Goal: Task Accomplishment & Management: Use online tool/utility

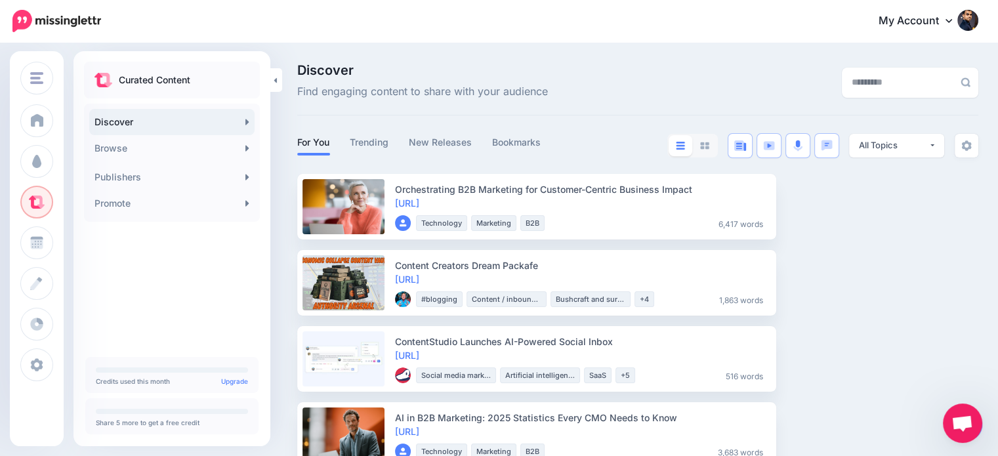
scroll to position [121, 0]
click at [129, 203] on link "Promote" at bounding box center [171, 203] width 165 height 26
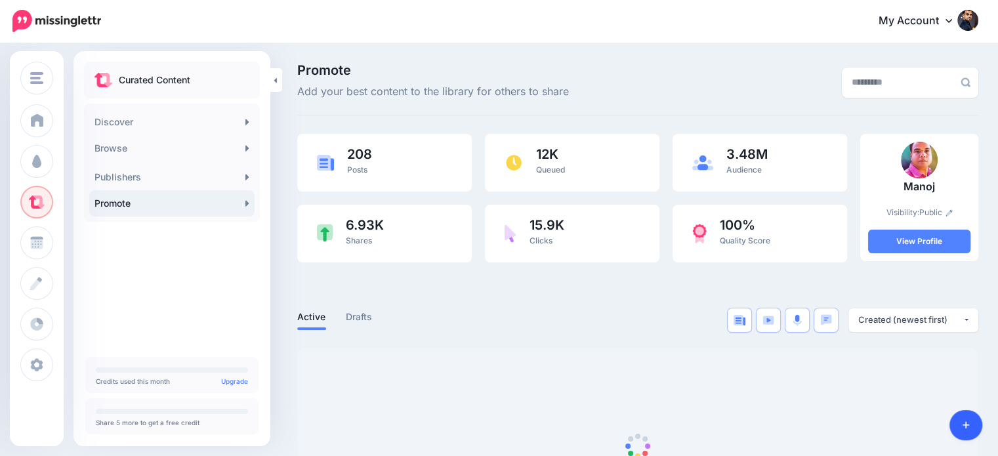
click at [965, 421] on icon at bounding box center [966, 425] width 7 height 9
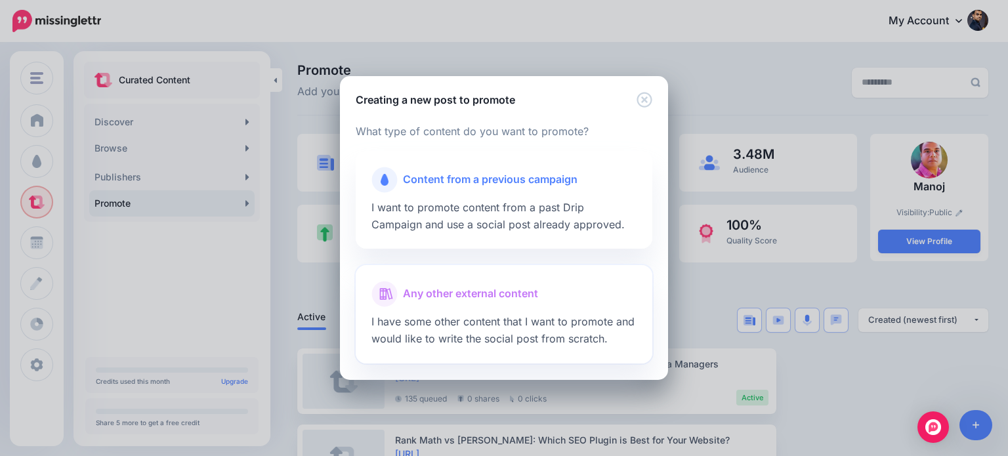
click at [533, 294] on span "Any other external content" at bounding box center [470, 293] width 135 height 17
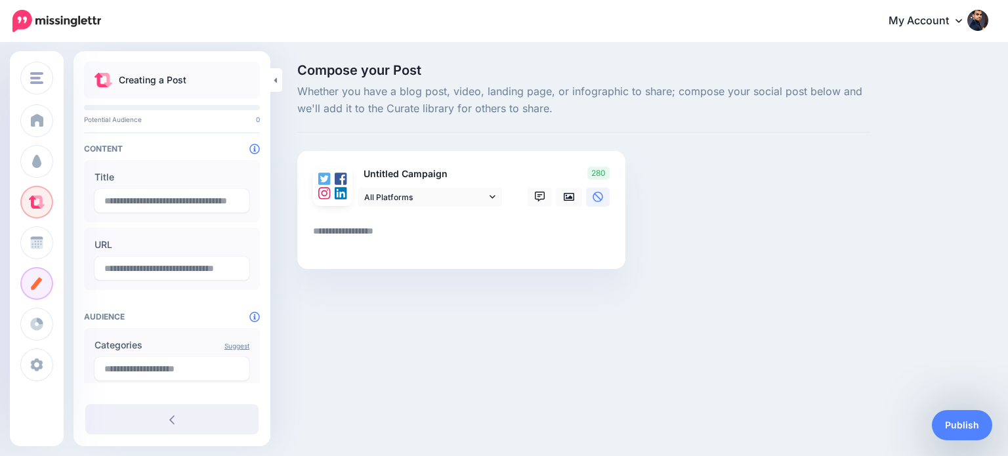
click at [475, 237] on textarea at bounding box center [464, 236] width 302 height 26
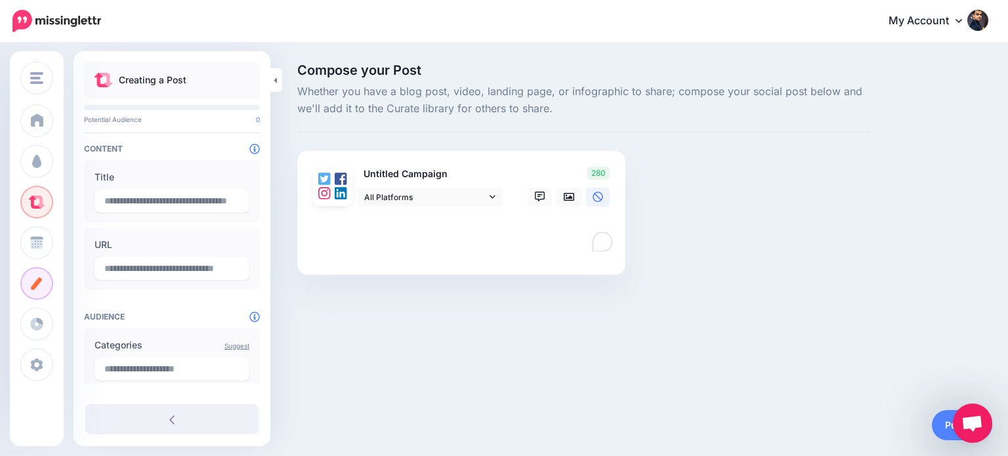
paste textarea "**********"
type textarea "**********"
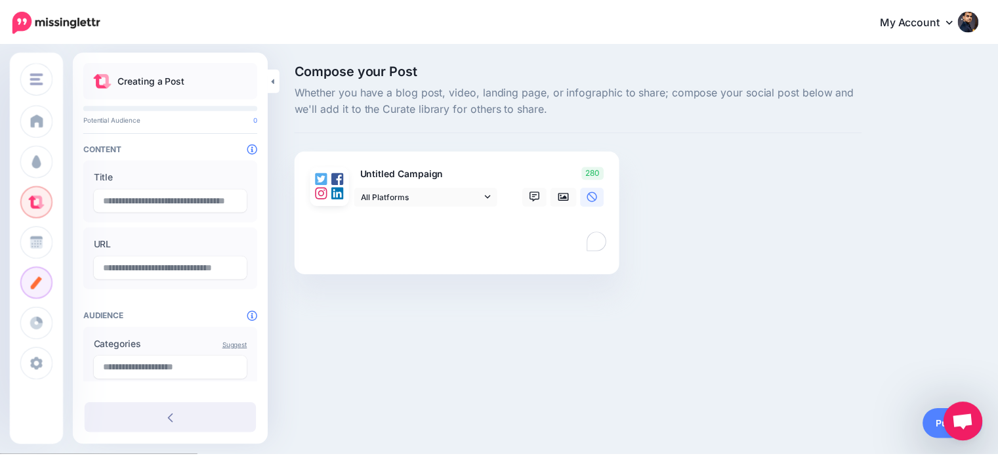
scroll to position [121, 0]
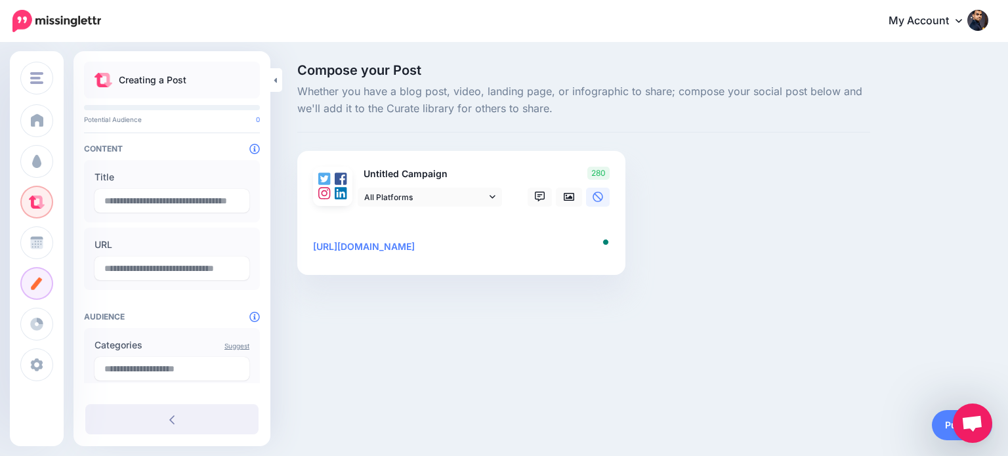
type input "**********"
type textarea "**********"
click at [535, 192] on icon at bounding box center [540, 197] width 10 height 10
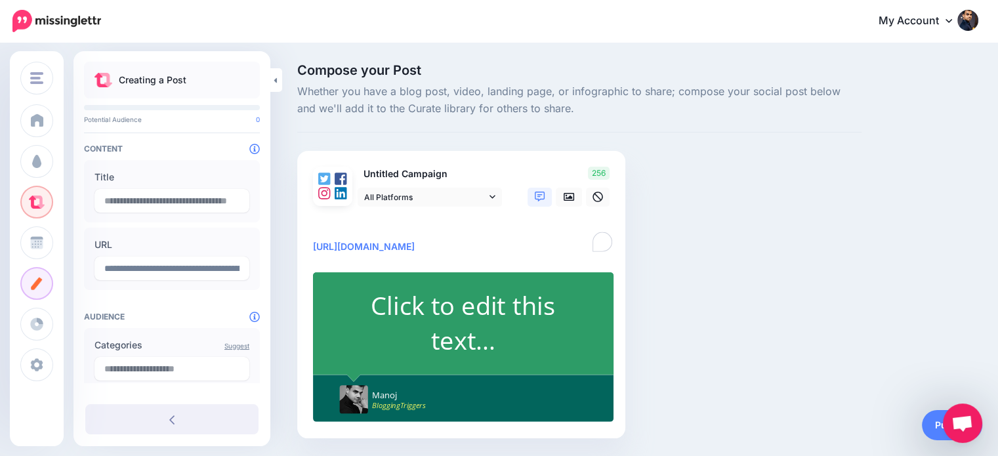
click at [484, 313] on div "Click to edit this text..." at bounding box center [463, 323] width 245 height 70
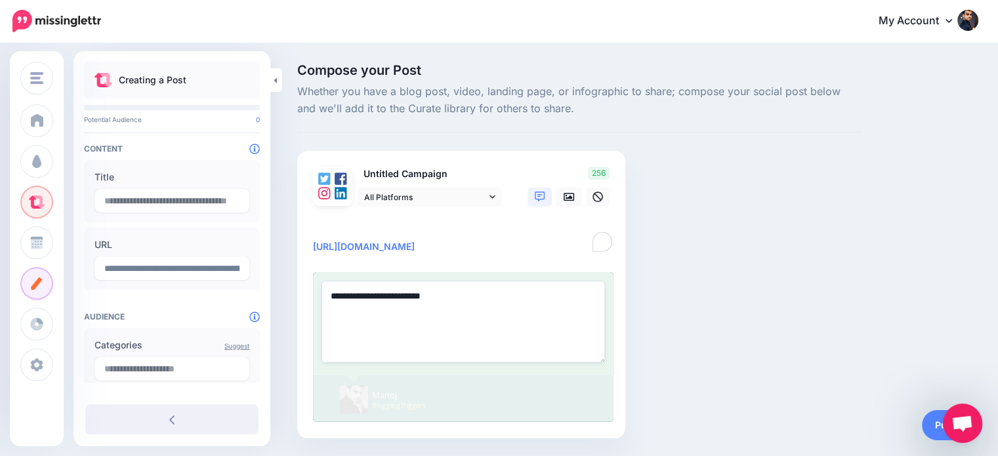
paste textarea "**********"
type textarea "**********"
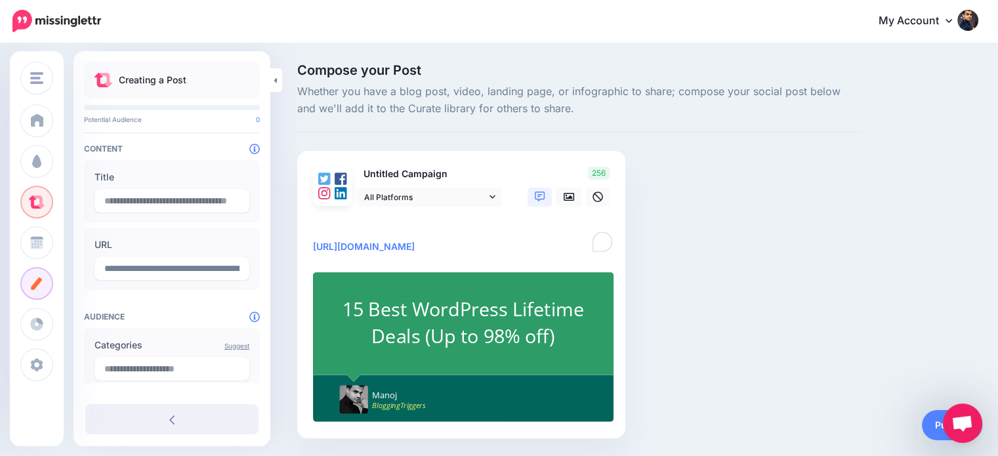
click at [325, 223] on textarea "**********" at bounding box center [464, 238] width 302 height 31
paste textarea "**********"
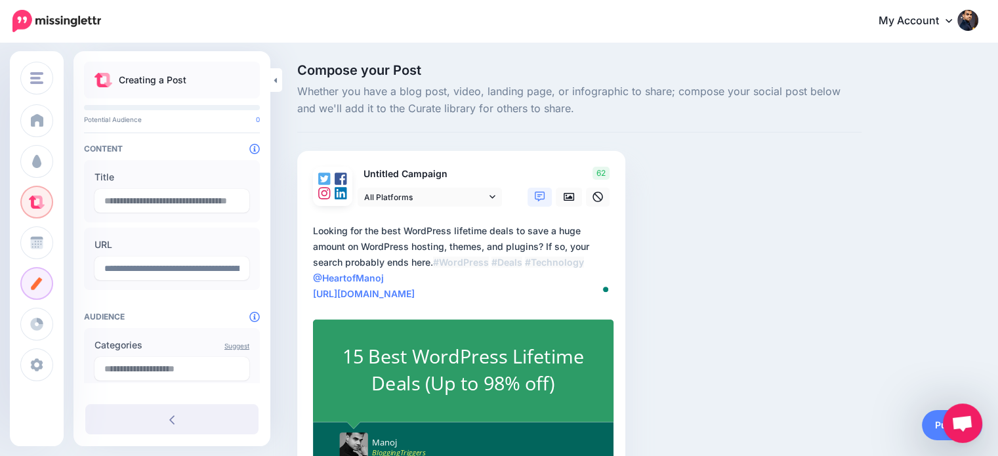
type textarea "**********"
click at [466, 352] on div "15 Best WordPress Lifetime Deals (Up to 98% off)" at bounding box center [463, 370] width 245 height 53
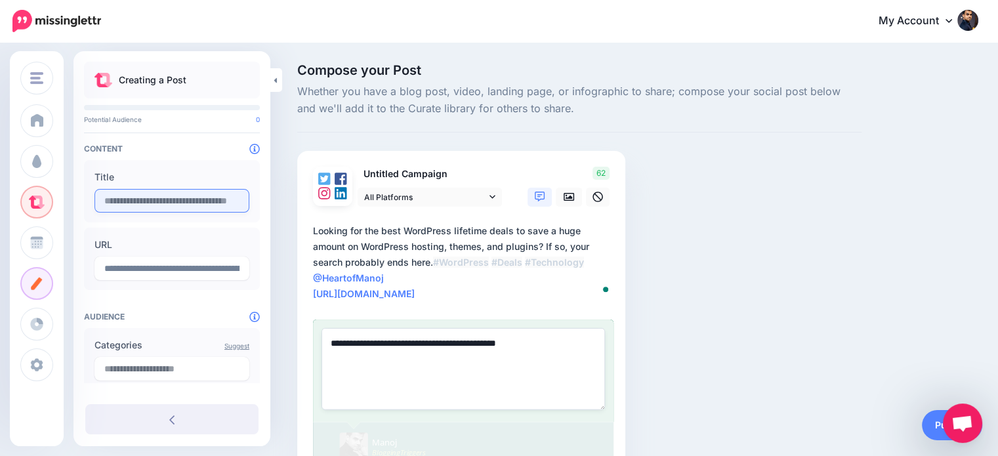
click at [147, 195] on input "text" at bounding box center [171, 201] width 155 height 24
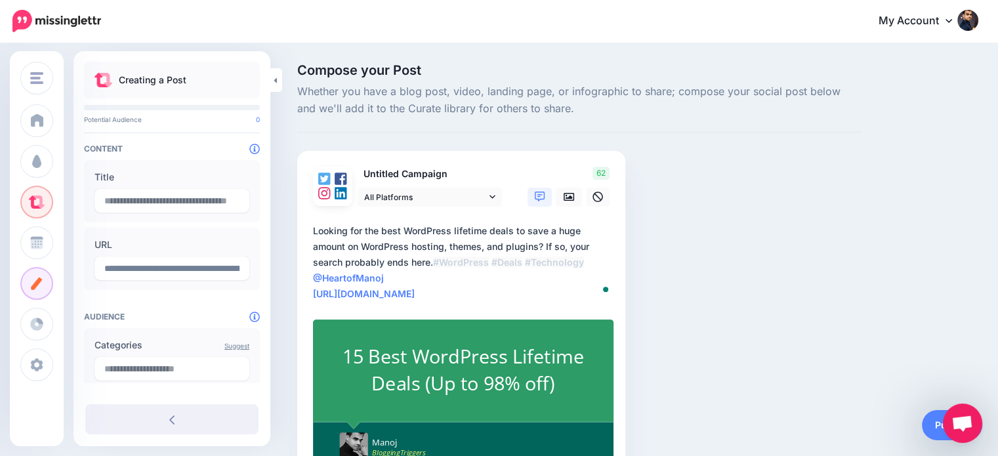
paste input "**********"
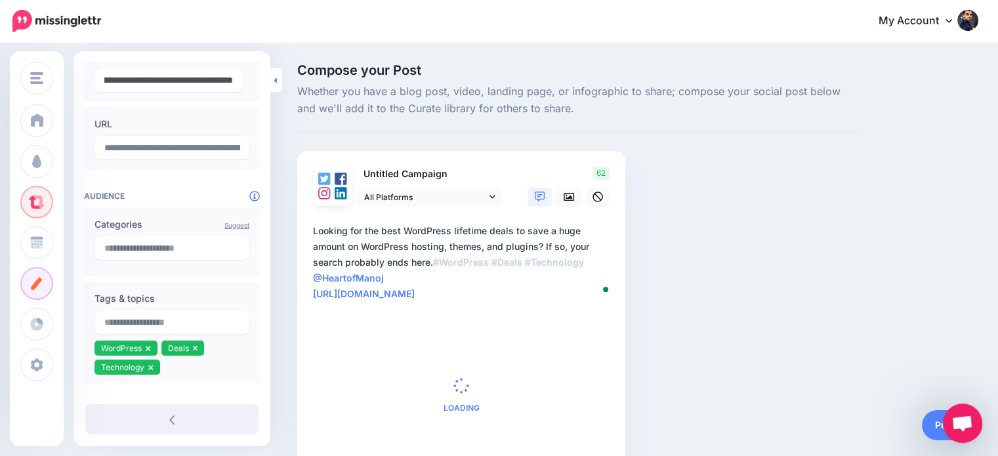
scroll to position [196, 0]
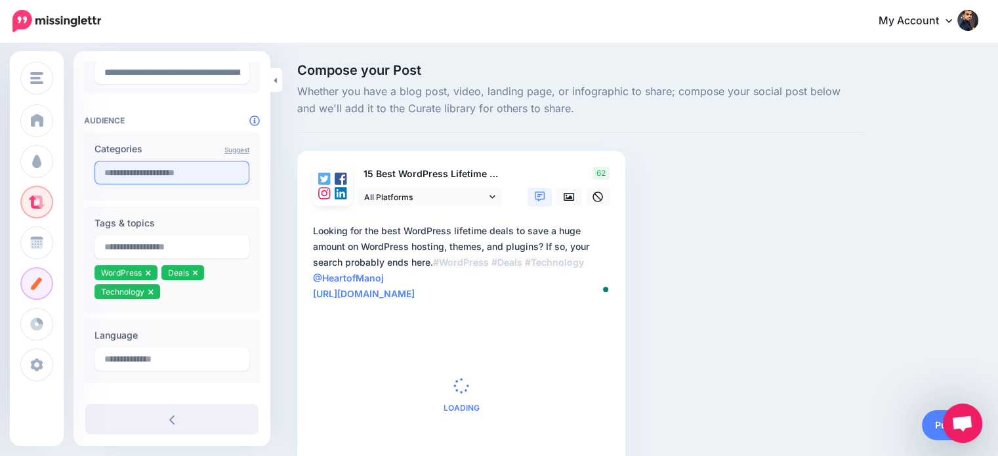
type input "**********"
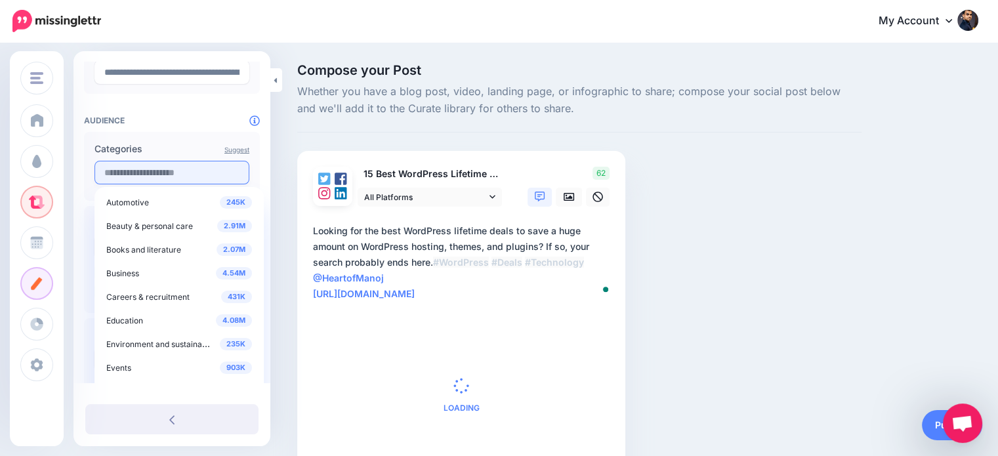
click at [181, 178] on input "text" at bounding box center [171, 173] width 155 height 24
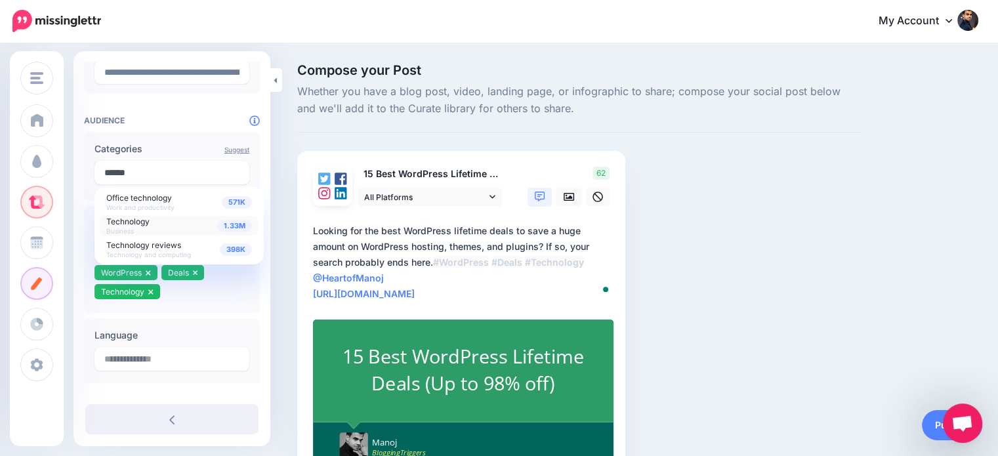
type input "******"
click at [147, 218] on span "Technology" at bounding box center [127, 222] width 43 height 10
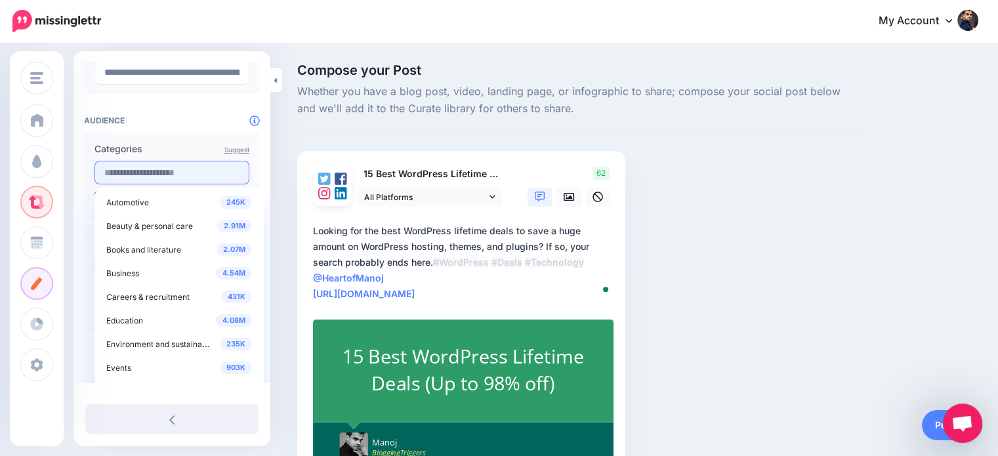
click at [166, 168] on input "text" at bounding box center [171, 173] width 155 height 24
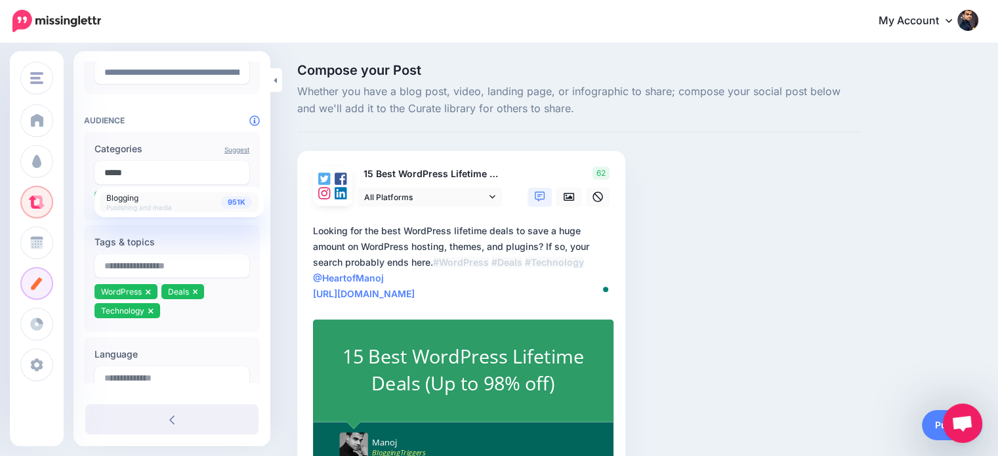
type input "*****"
click at [150, 198] on div "951K Blogging Publishing and media" at bounding box center [179, 202] width 146 height 18
click at [282, 141] on div "Compose your Post Whether you have a blog post, video, landing page, or infogra…" at bounding box center [499, 294] width 998 height 501
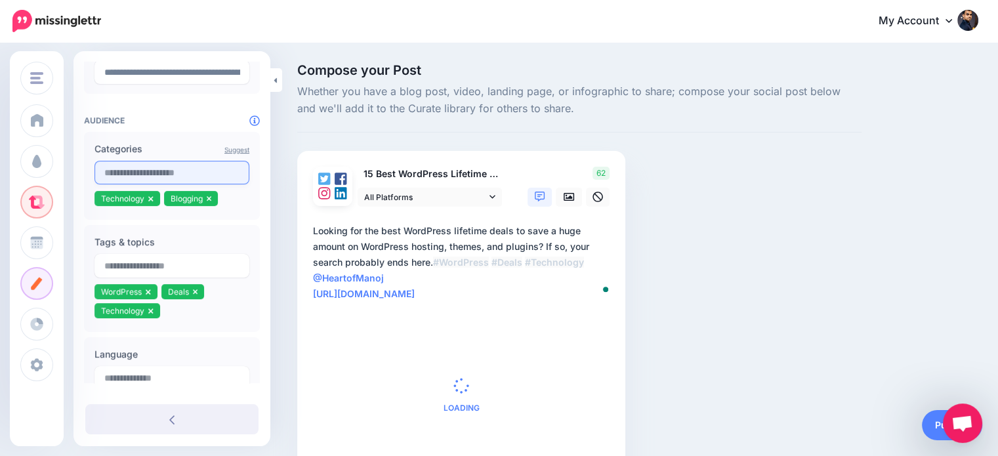
click at [220, 163] on input "text" at bounding box center [171, 173] width 155 height 24
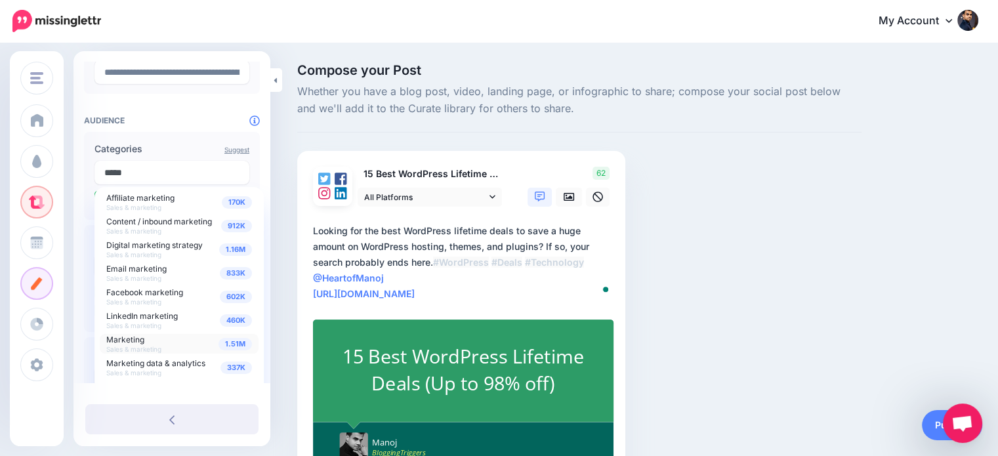
type input "*****"
click at [138, 337] on span "Marketing" at bounding box center [125, 340] width 38 height 10
click at [287, 144] on div "Compose your Post Whether you have a blog post, video, landing page, or infogra…" at bounding box center [579, 294] width 584 height 461
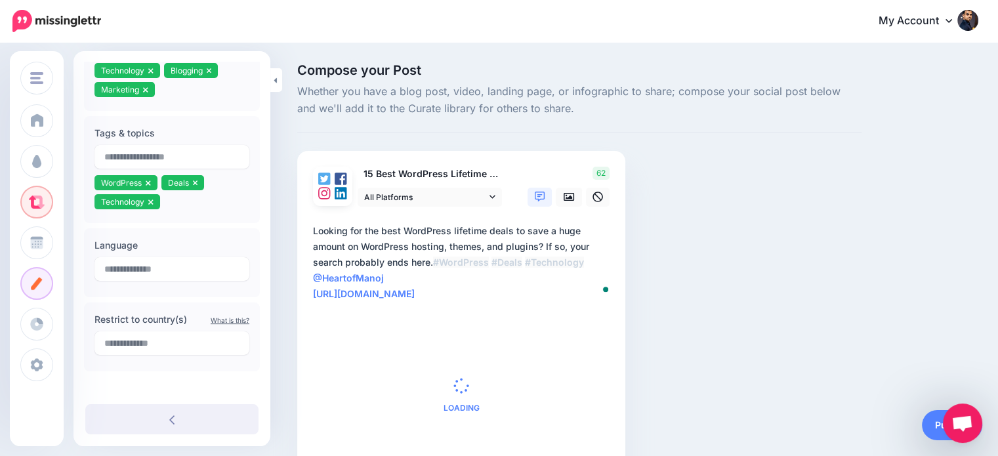
scroll to position [327, 0]
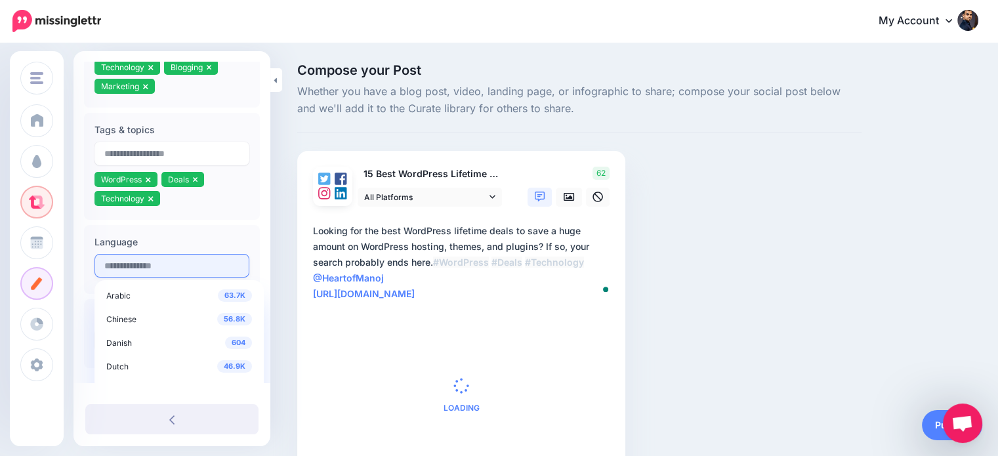
click at [213, 269] on input "text" at bounding box center [171, 266] width 155 height 24
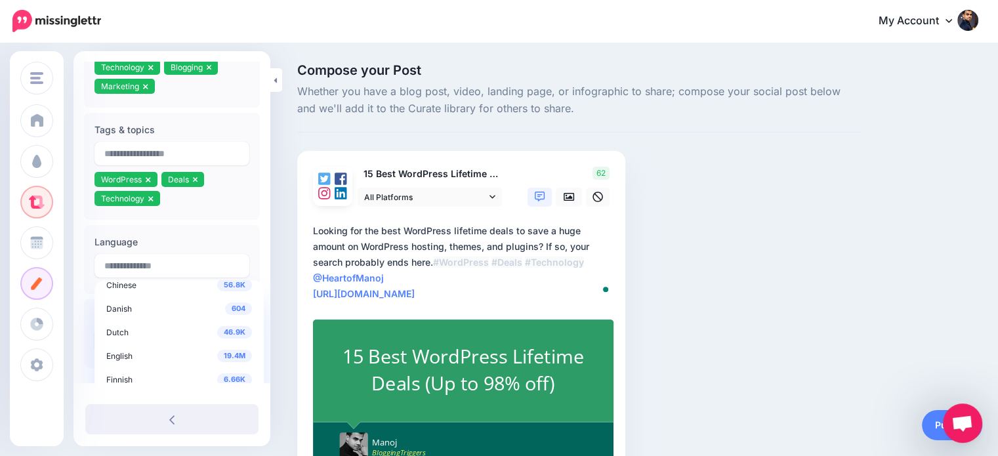
scroll to position [50, 0]
click at [228, 337] on span "19.4M" at bounding box center [234, 340] width 35 height 12
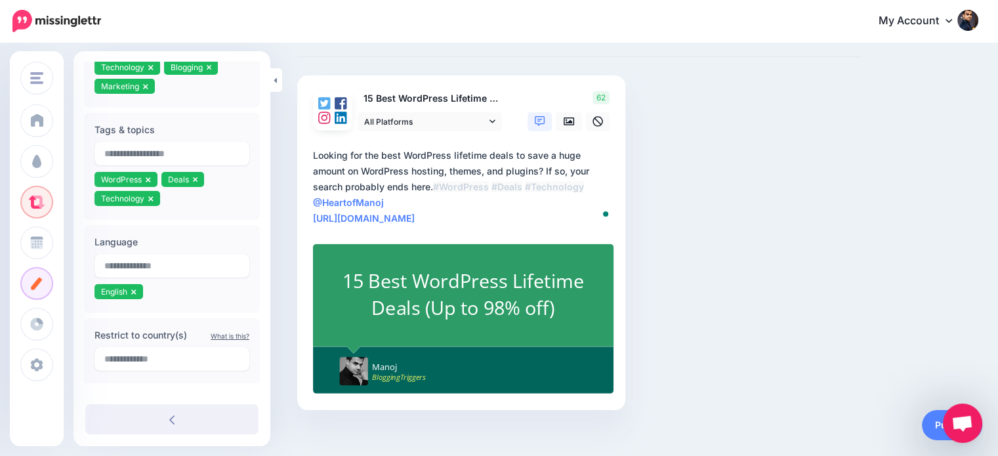
scroll to position [88, 0]
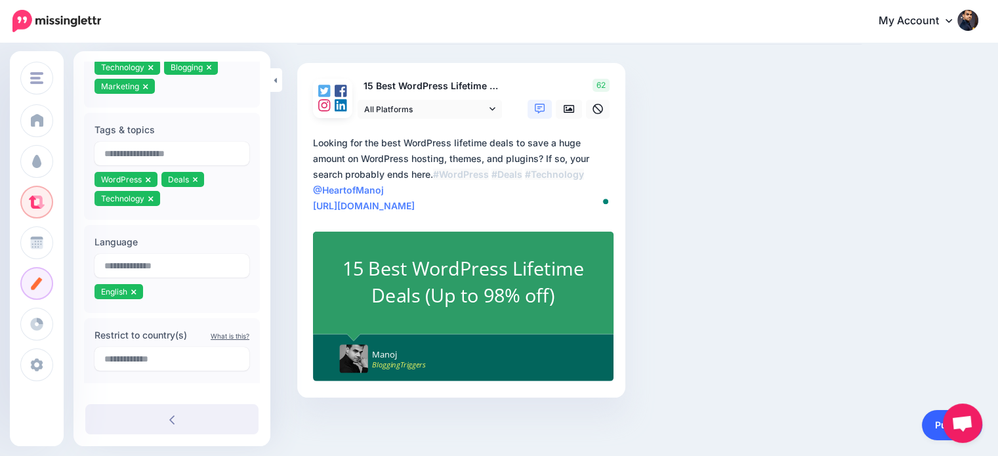
click at [933, 423] on link "Publish" at bounding box center [952, 425] width 60 height 30
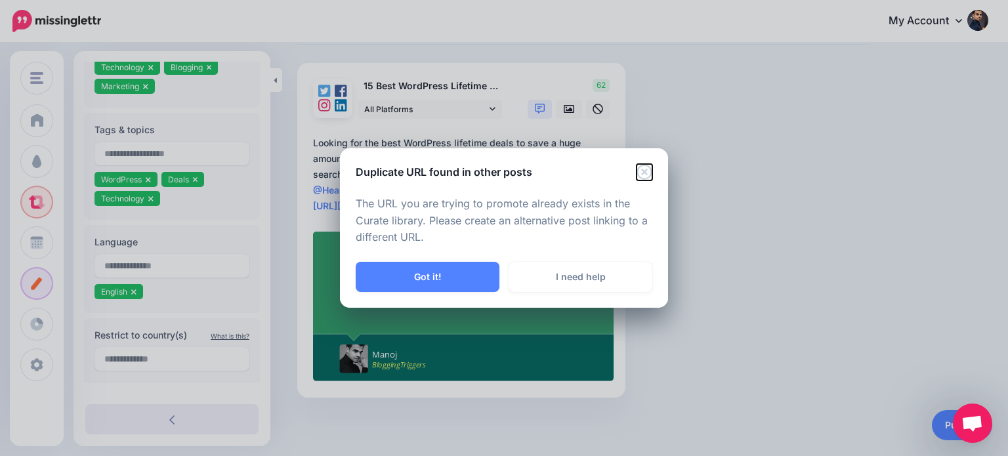
click at [646, 178] on icon "Close" at bounding box center [644, 171] width 15 height 15
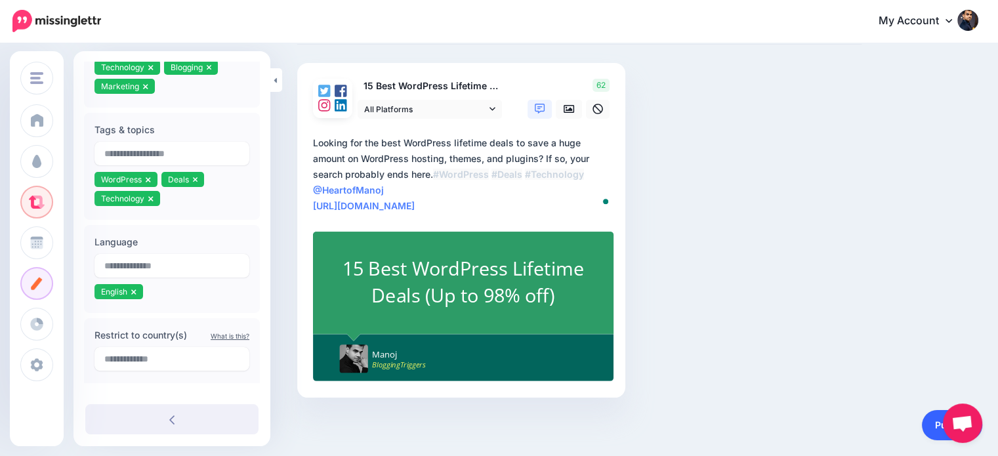
click at [929, 424] on link "Publish" at bounding box center [952, 425] width 60 height 30
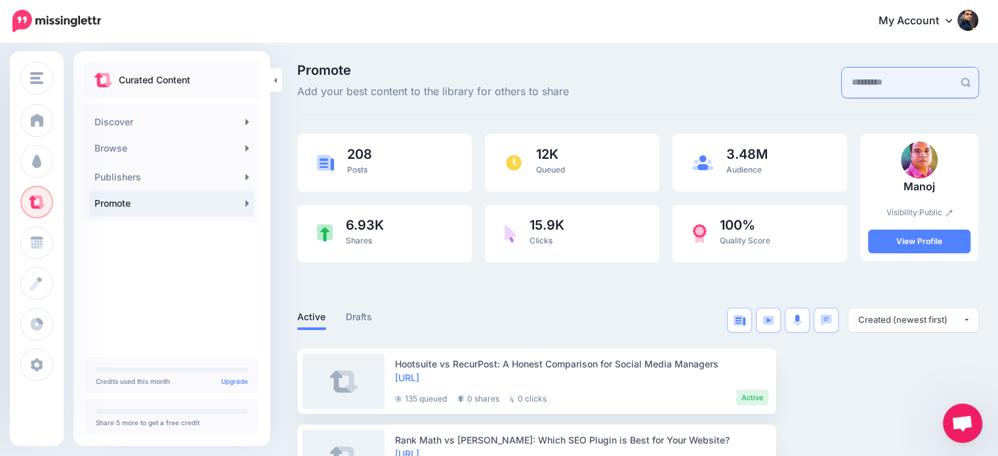
scroll to position [121, 0]
click at [866, 84] on input "text" at bounding box center [898, 83] width 112 height 30
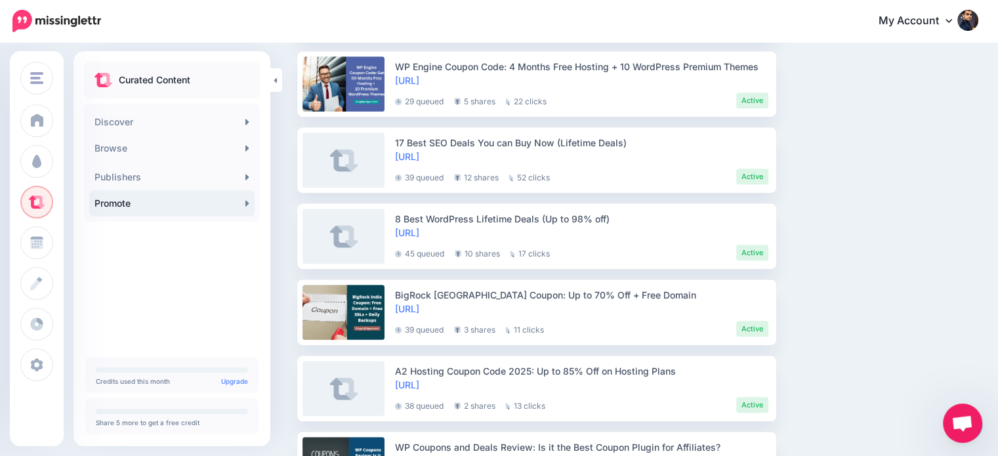
scroll to position [713, 0]
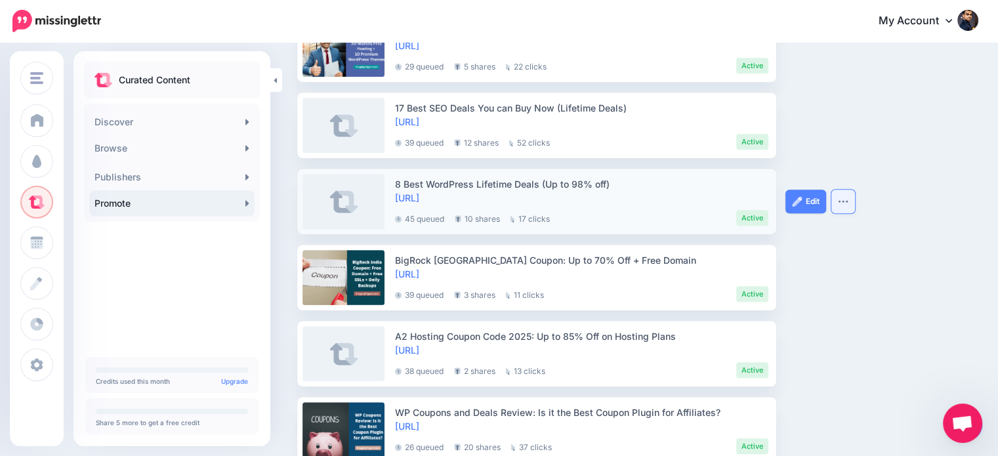
type input "*****"
click at [843, 197] on button "button" at bounding box center [843, 202] width 24 height 24
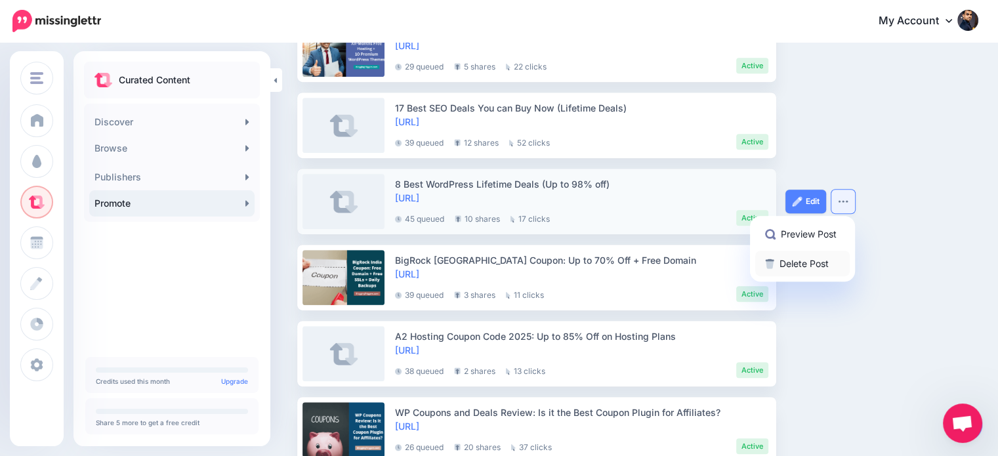
click at [825, 259] on link "Delete Post" at bounding box center [802, 264] width 94 height 26
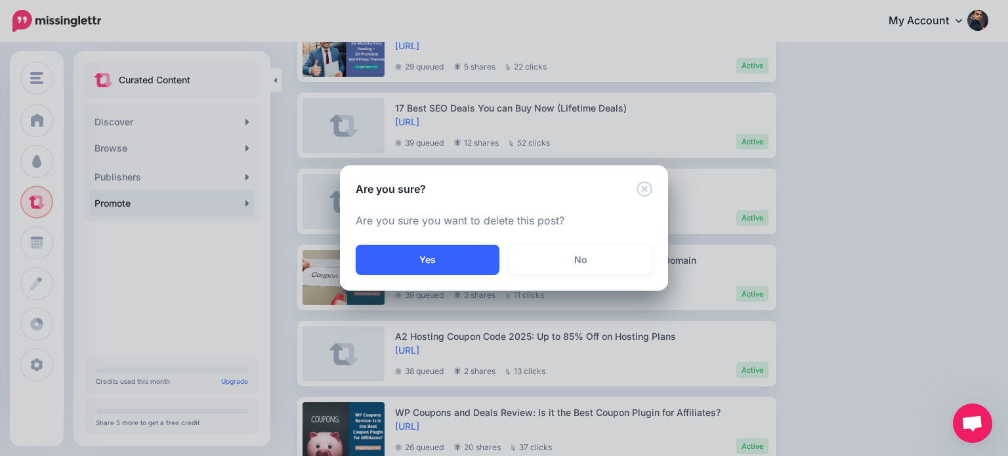
click at [459, 258] on button "Yes" at bounding box center [428, 260] width 144 height 30
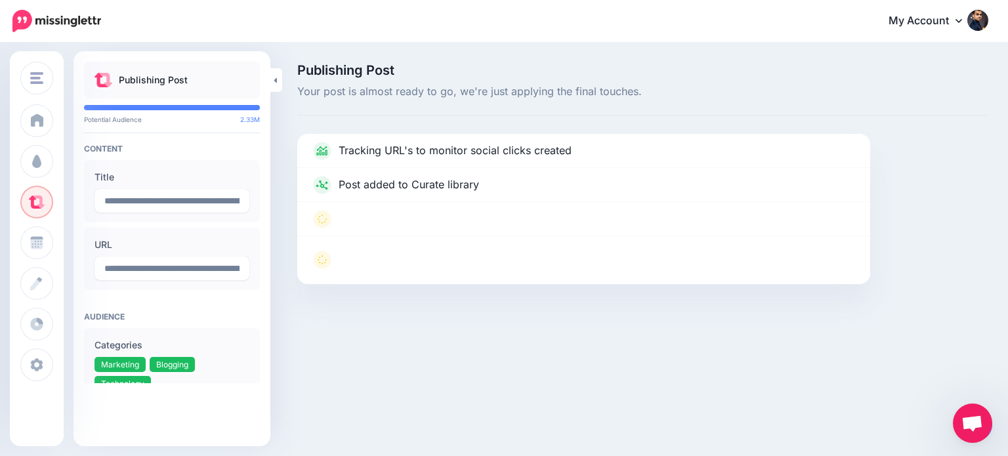
scroll to position [121, 0]
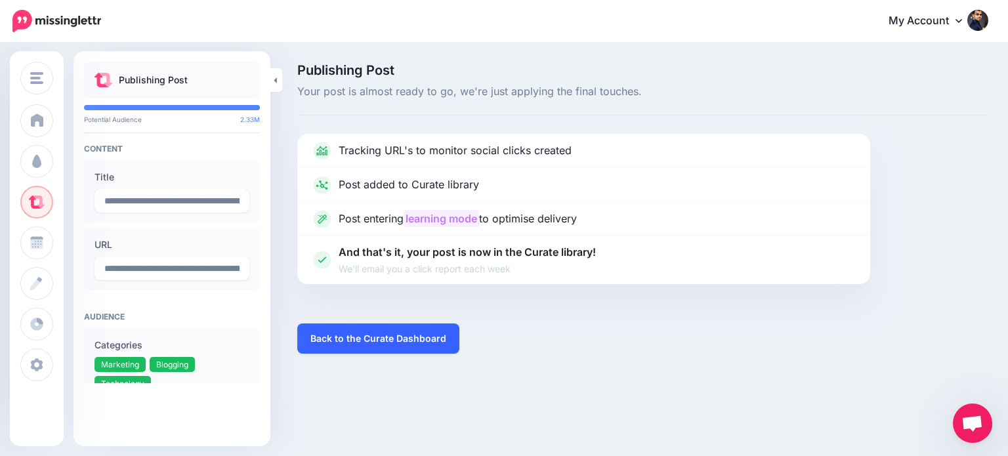
click at [440, 341] on link "Back to the Curate Dashboard" at bounding box center [378, 339] width 162 height 30
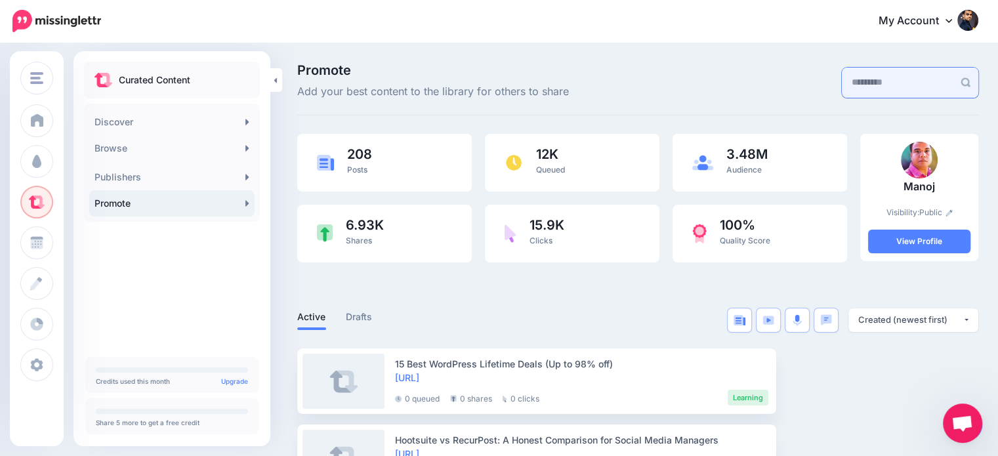
click at [892, 77] on input "text" at bounding box center [898, 83] width 112 height 30
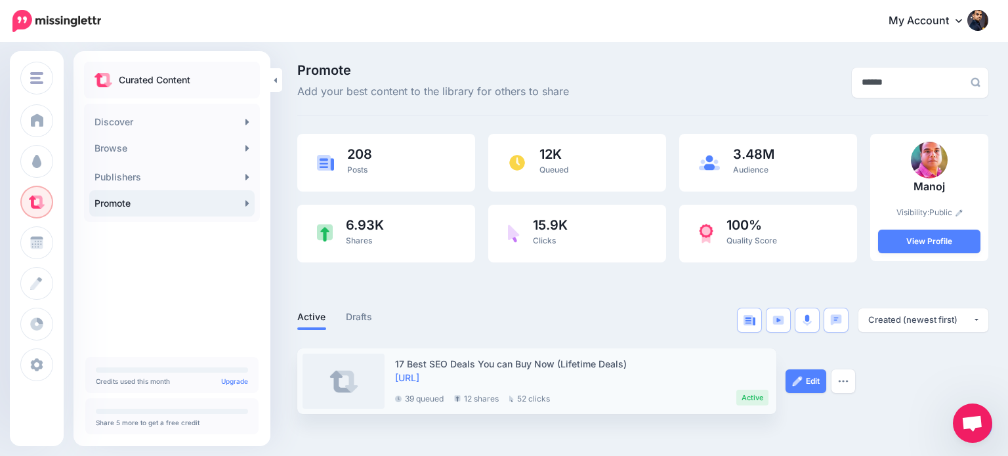
type input "******"
click at [882, 356] on div "Edit Preview Post Delete Post" at bounding box center [834, 381] width 98 height 66
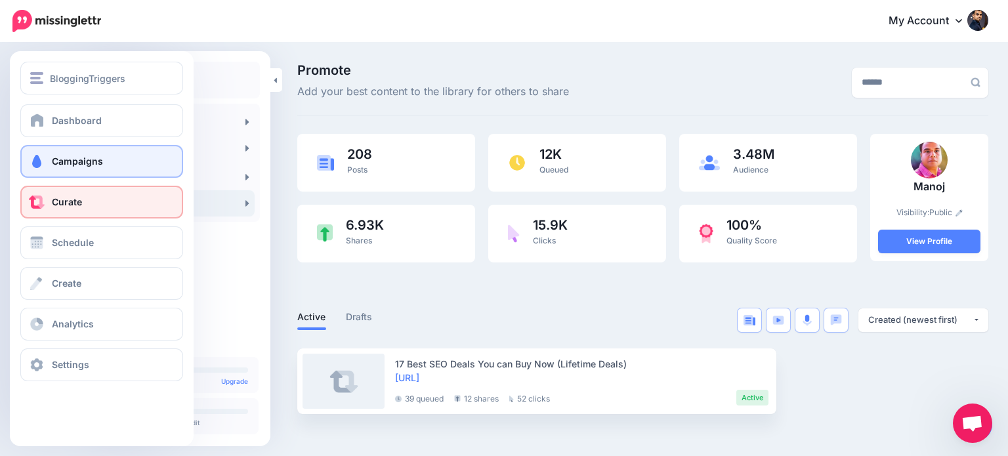
click at [82, 157] on span "Campaigns" at bounding box center [77, 161] width 51 height 11
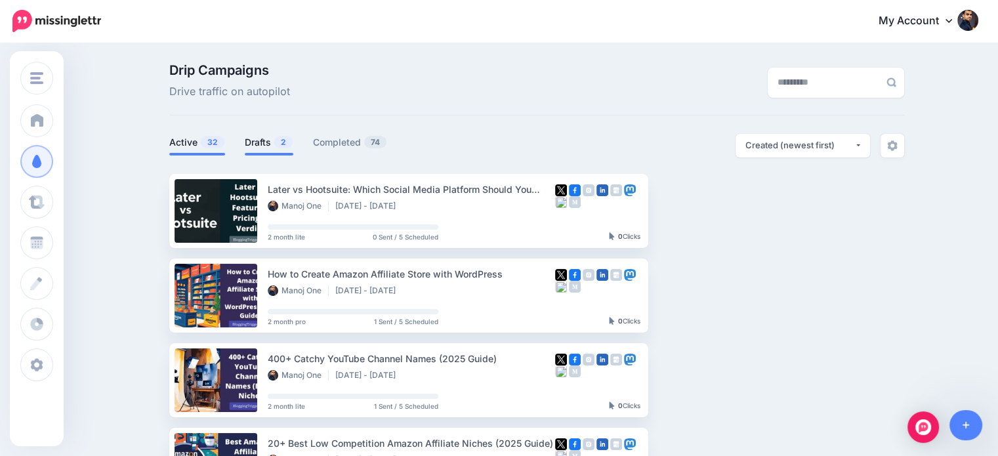
click at [275, 146] on link "Drafts 2" at bounding box center [269, 143] width 49 height 16
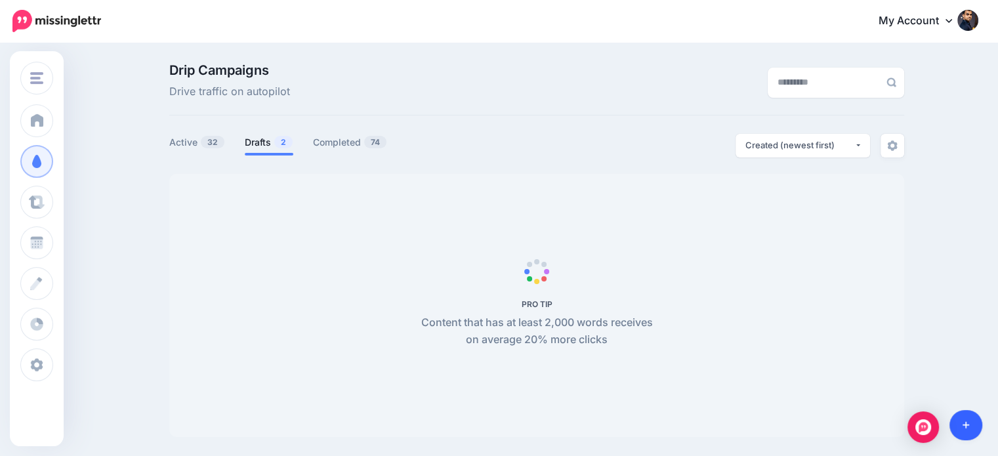
click at [964, 417] on link at bounding box center [966, 425] width 33 height 30
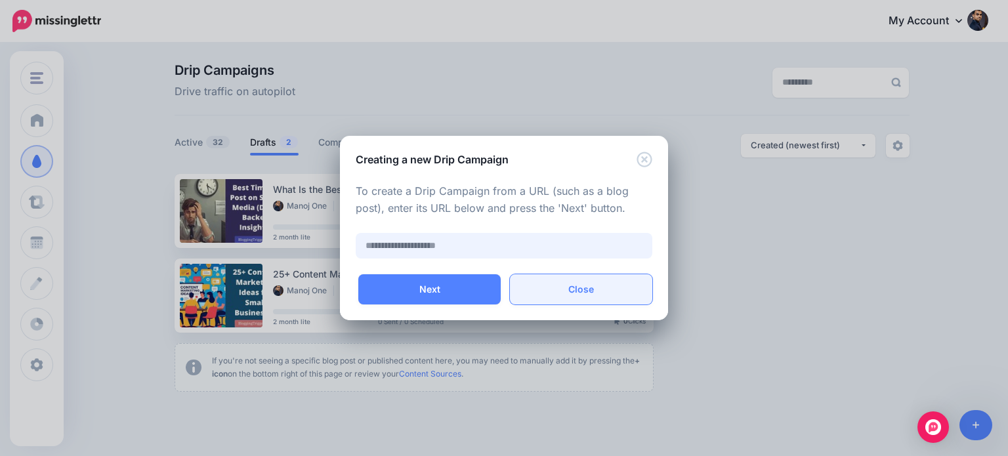
paste input "**********"
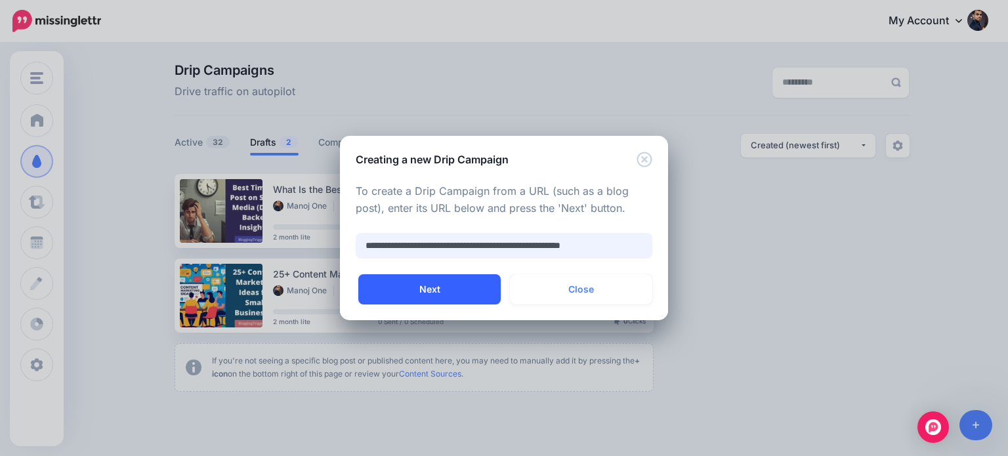
type input "**********"
click at [470, 286] on button "Next" at bounding box center [429, 289] width 142 height 30
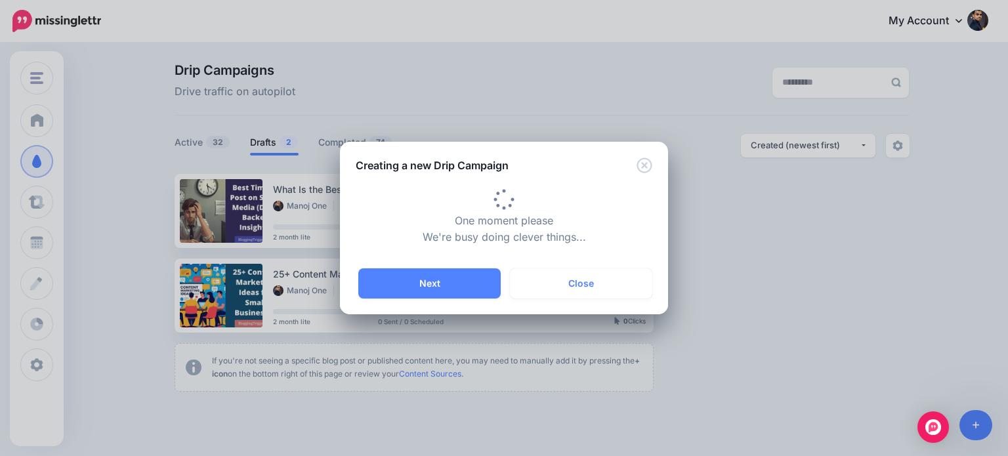
type input "**********"
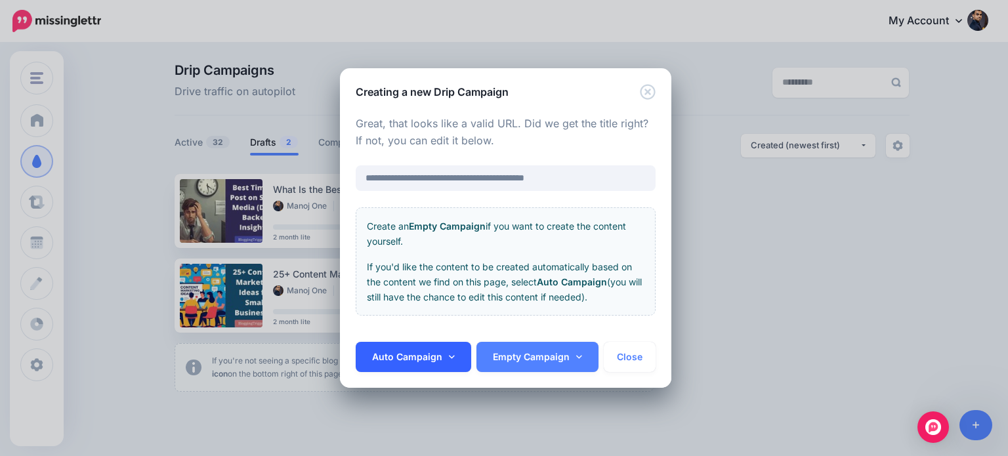
click at [445, 350] on link "Auto Campaign" at bounding box center [413, 357] width 115 height 30
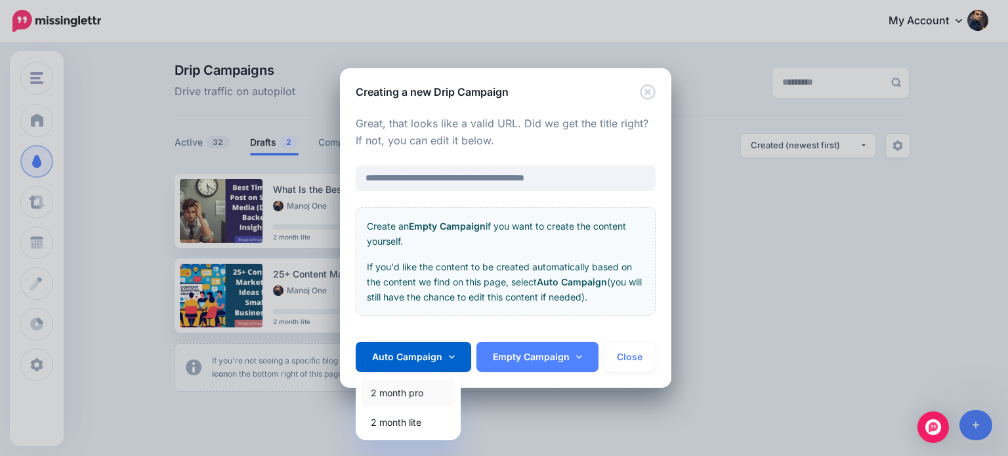
drag, startPoint x: 423, startPoint y: 394, endPoint x: 449, endPoint y: 387, distance: 26.6
click at [423, 393] on link "2 month pro" at bounding box center [408, 393] width 94 height 26
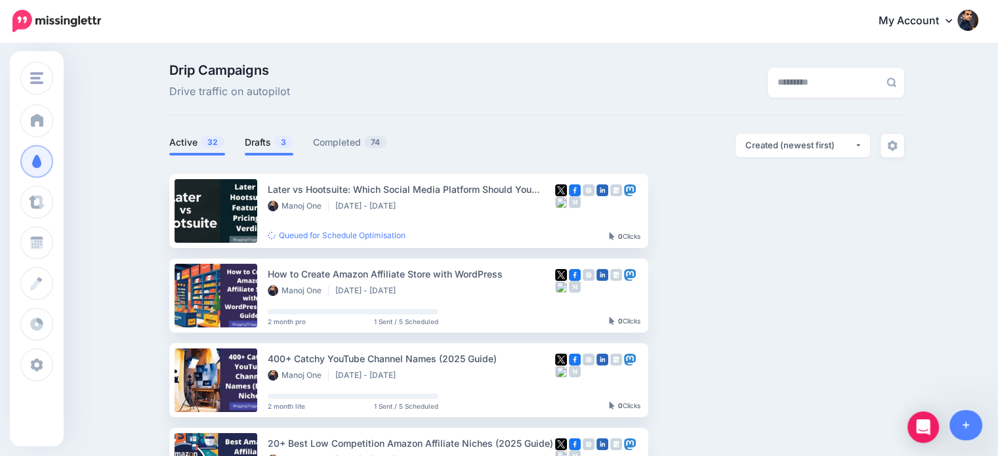
click at [266, 144] on link "Drafts 3" at bounding box center [269, 143] width 49 height 16
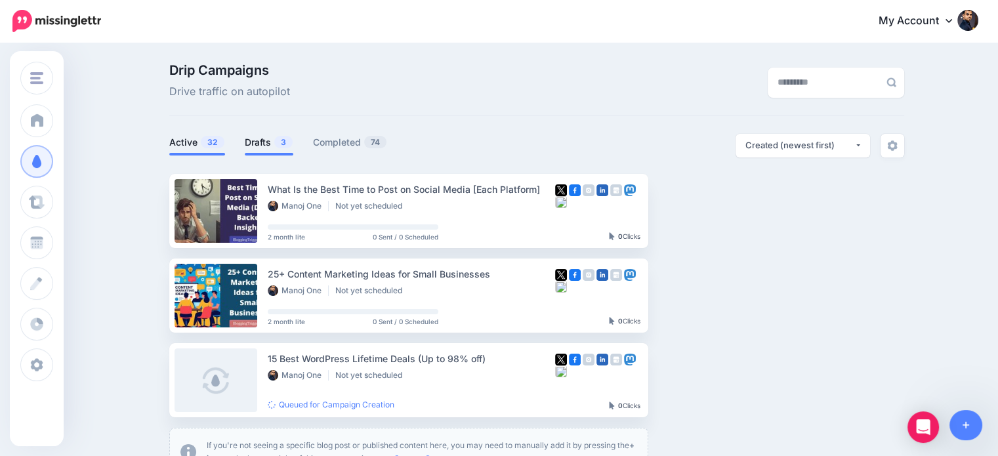
click at [202, 138] on link "Active 32" at bounding box center [197, 143] width 56 height 16
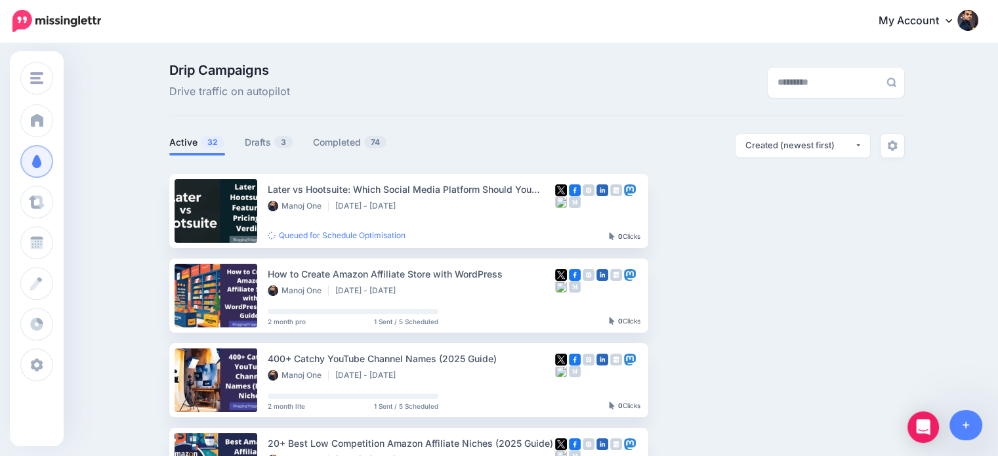
click at [277, 134] on li "Drafts 3" at bounding box center [269, 145] width 49 height 22
click at [255, 144] on link "Drafts 3" at bounding box center [269, 143] width 49 height 16
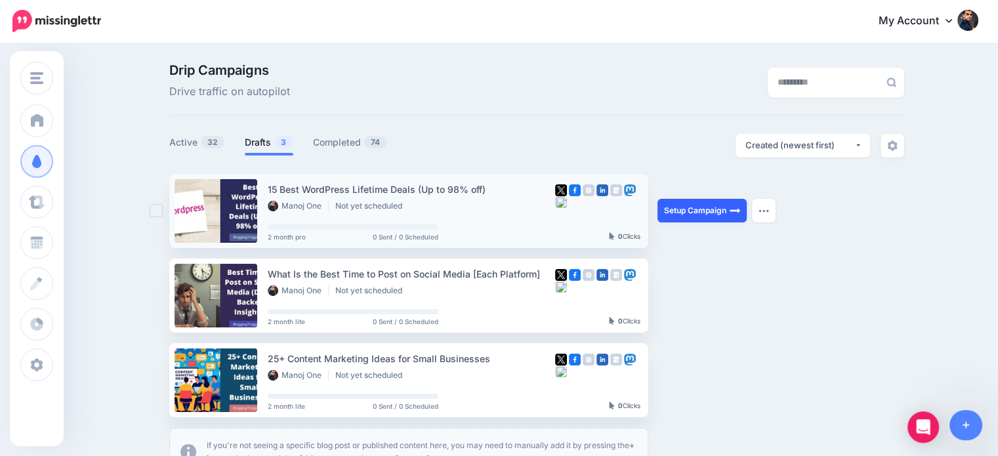
click at [721, 209] on link "Setup Campaign" at bounding box center [702, 211] width 89 height 24
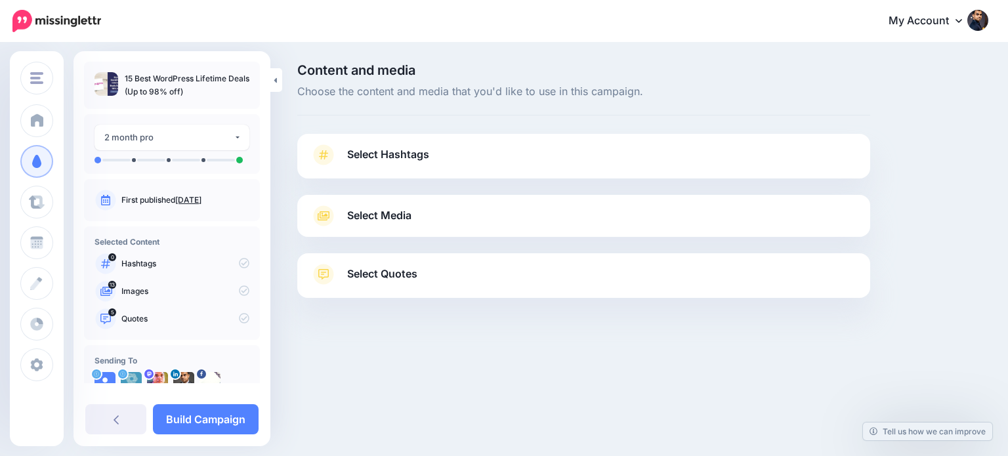
click at [586, 274] on link "Select Quotes" at bounding box center [583, 281] width 547 height 34
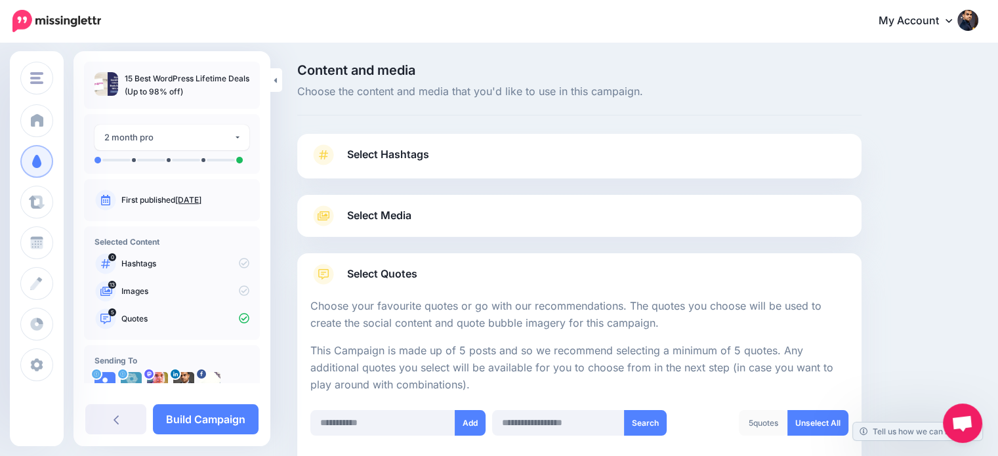
click at [406, 146] on span "Select Hashtags" at bounding box center [388, 155] width 82 height 18
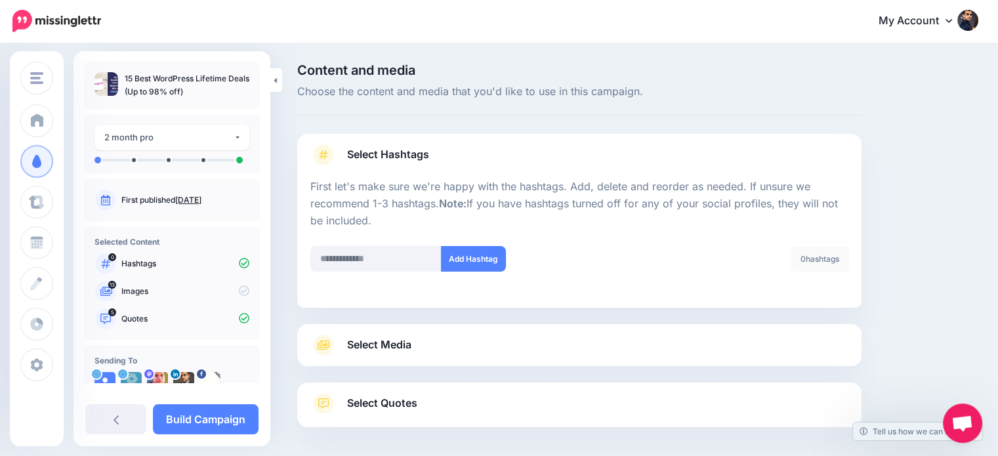
scroll to position [56, 0]
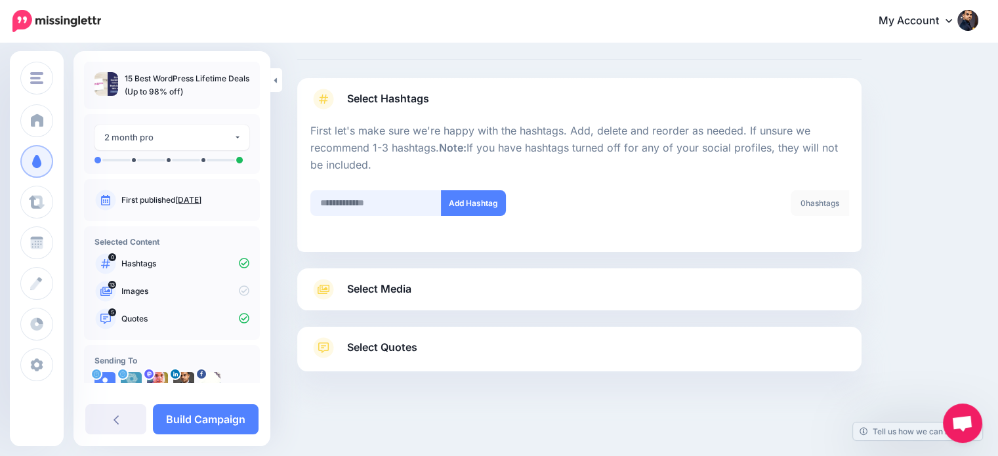
click at [403, 196] on input "text" at bounding box center [375, 203] width 131 height 26
type input "*****"
click at [468, 211] on button "Add Hashtag" at bounding box center [473, 203] width 65 height 26
click at [335, 211] on input "text" at bounding box center [375, 203] width 131 height 26
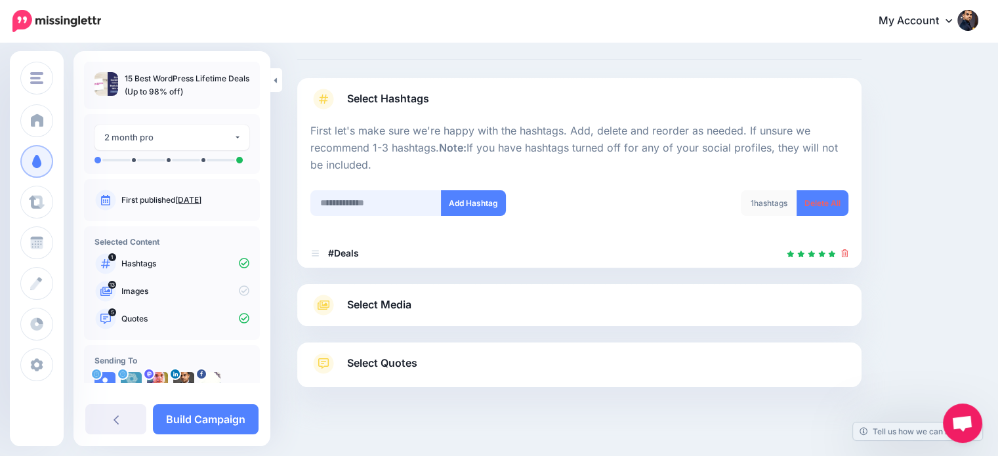
scroll to position [72, 0]
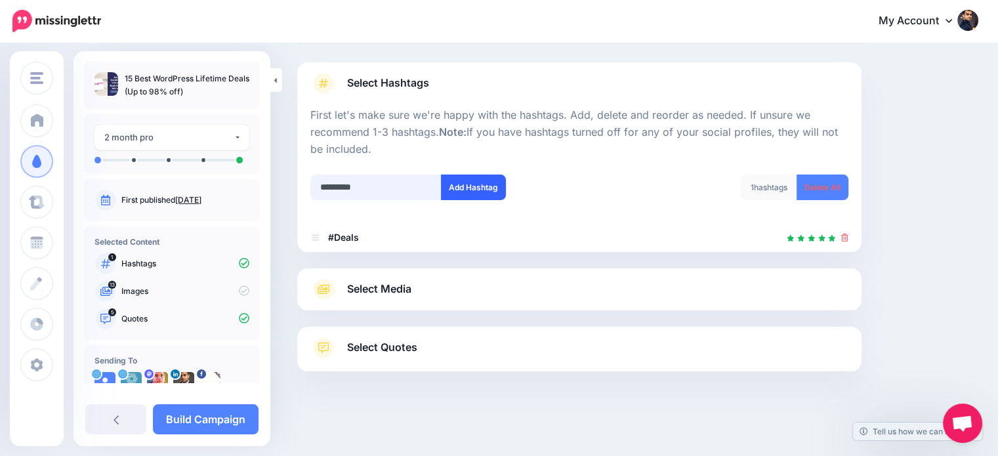
type input "*********"
click at [457, 186] on button "Add Hashtag" at bounding box center [473, 188] width 65 height 26
click at [394, 178] on input "text" at bounding box center [375, 188] width 131 height 26
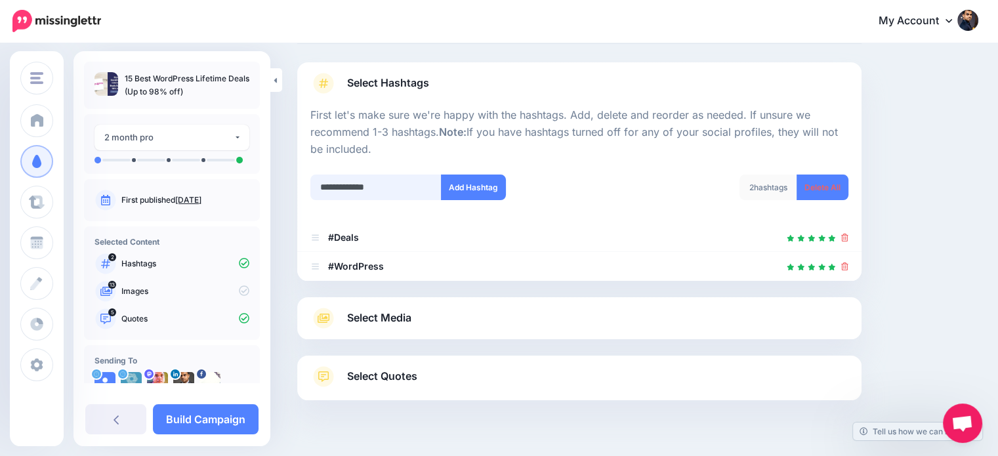
scroll to position [100, 0]
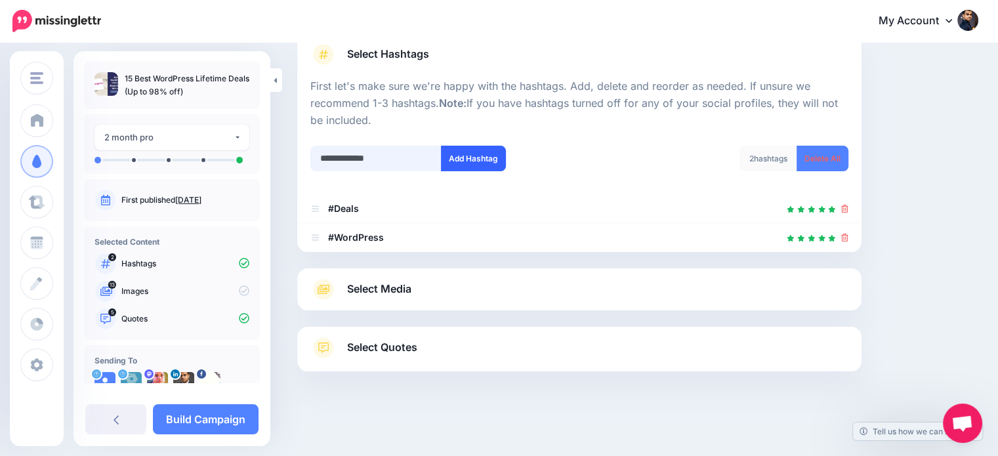
type input "**********"
click at [464, 156] on button "Add Hashtag" at bounding box center [473, 159] width 65 height 26
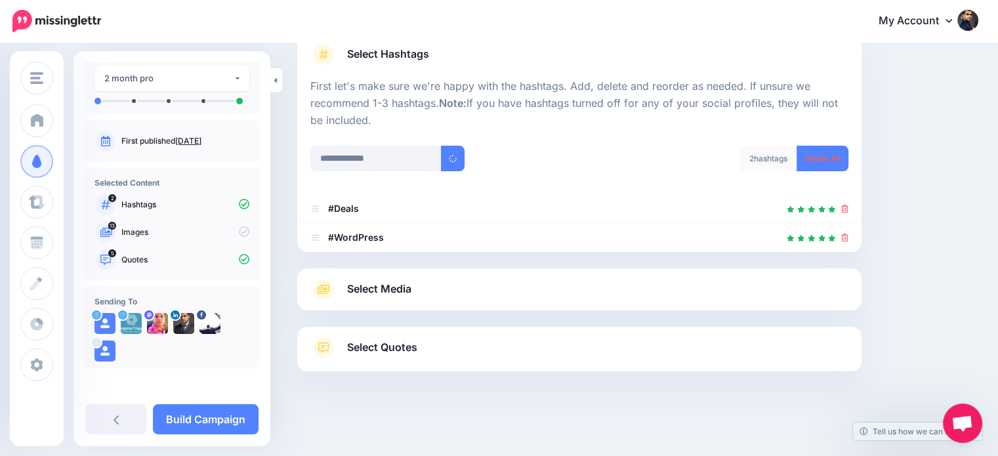
click at [356, 291] on span "Select Media" at bounding box center [379, 289] width 64 height 18
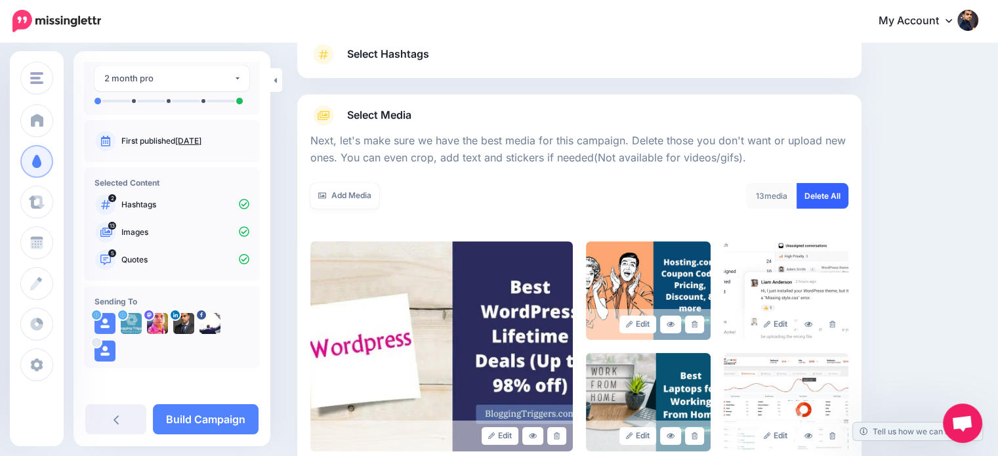
click at [825, 197] on link "Delete All" at bounding box center [823, 196] width 52 height 26
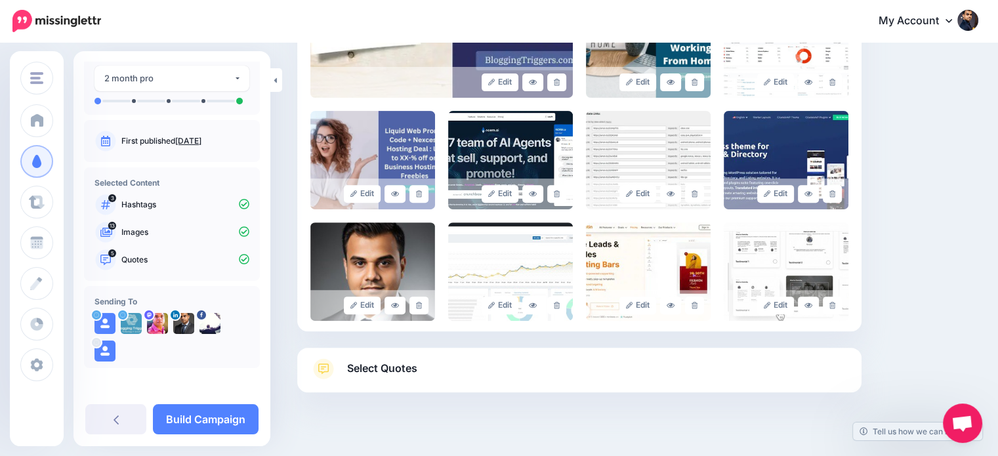
scroll to position [475, 0]
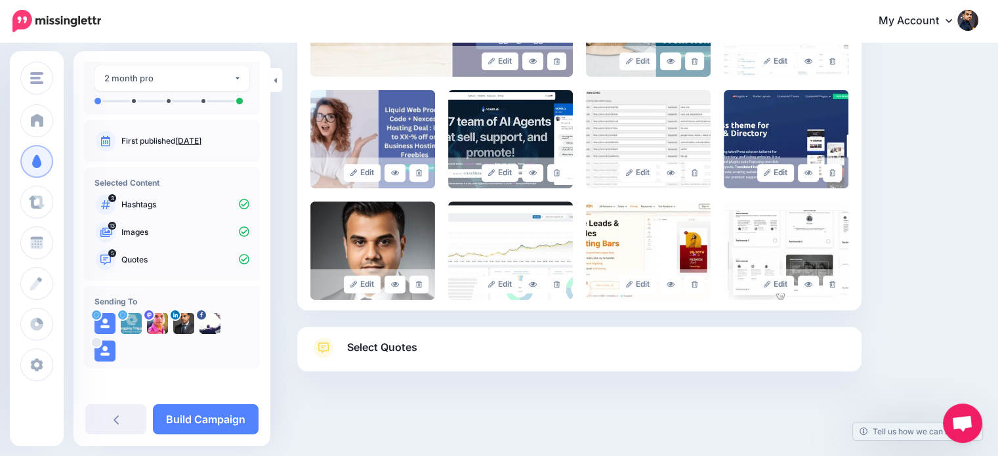
click at [766, 359] on link "Select Quotes" at bounding box center [579, 354] width 538 height 34
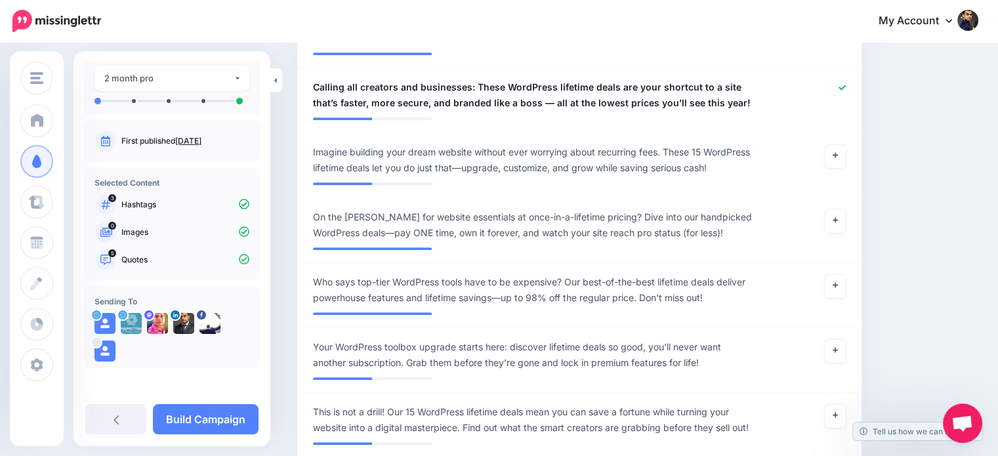
scroll to position [715, 0]
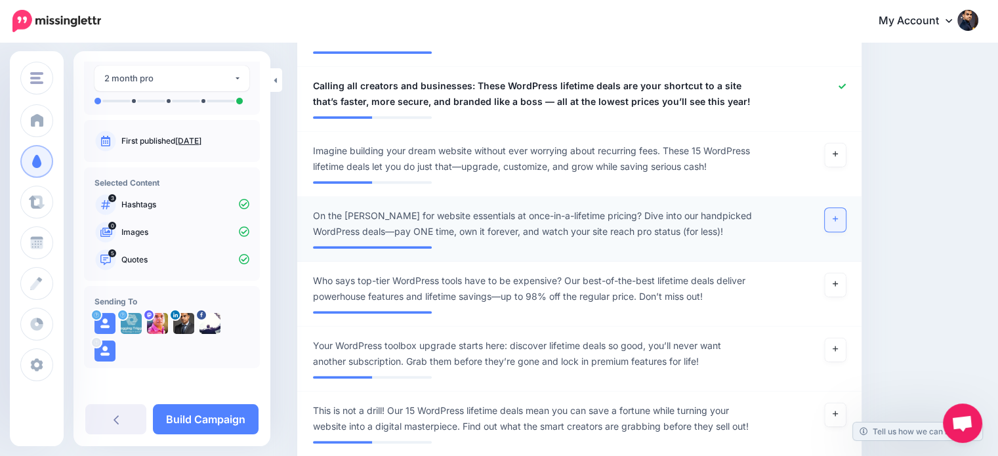
click at [839, 208] on link at bounding box center [835, 220] width 21 height 24
click at [838, 280] on icon at bounding box center [835, 283] width 5 height 7
drag, startPoint x: 843, startPoint y: 304, endPoint x: 898, endPoint y: 295, distance: 55.9
click at [838, 345] on icon at bounding box center [835, 348] width 5 height 7
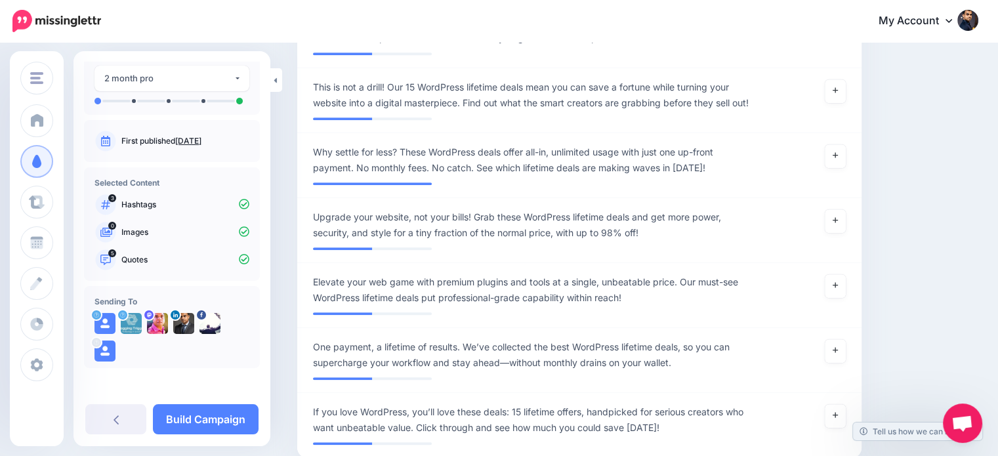
scroll to position [1039, 0]
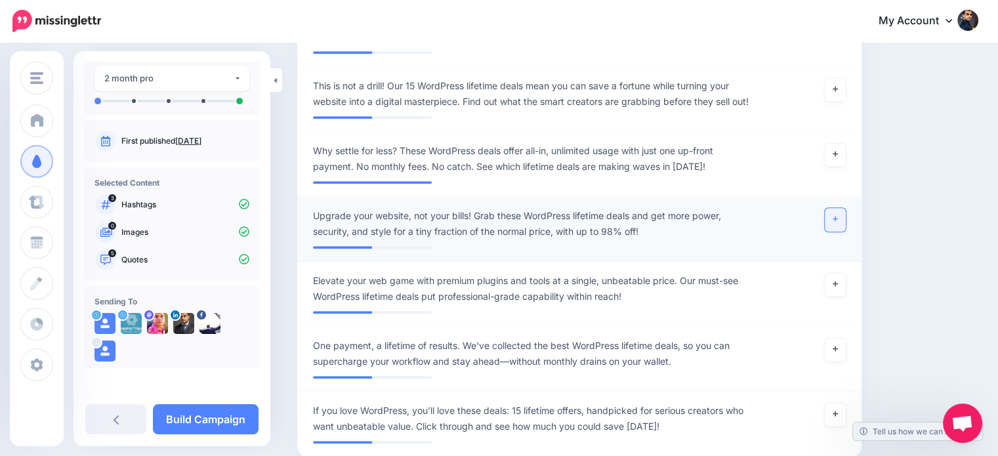
click at [837, 208] on link at bounding box center [835, 220] width 21 height 24
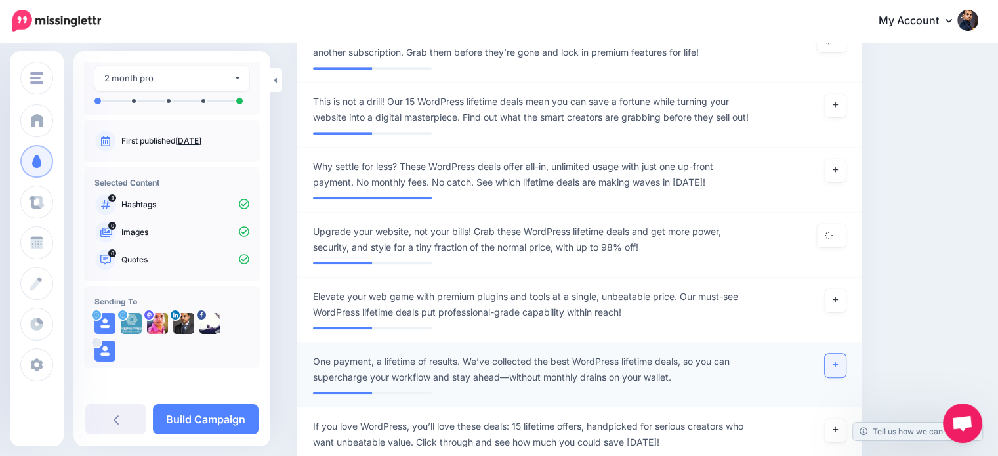
click at [845, 354] on link at bounding box center [835, 366] width 21 height 24
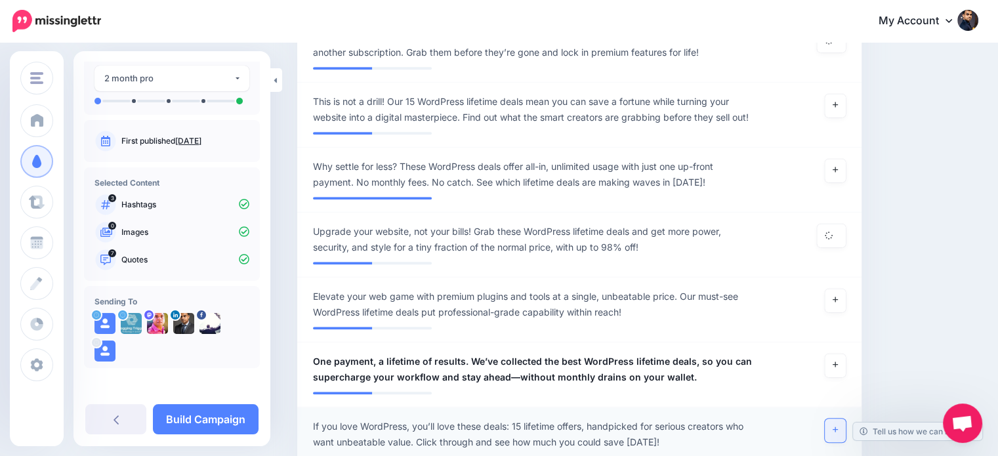
click at [838, 426] on icon at bounding box center [835, 429] width 5 height 7
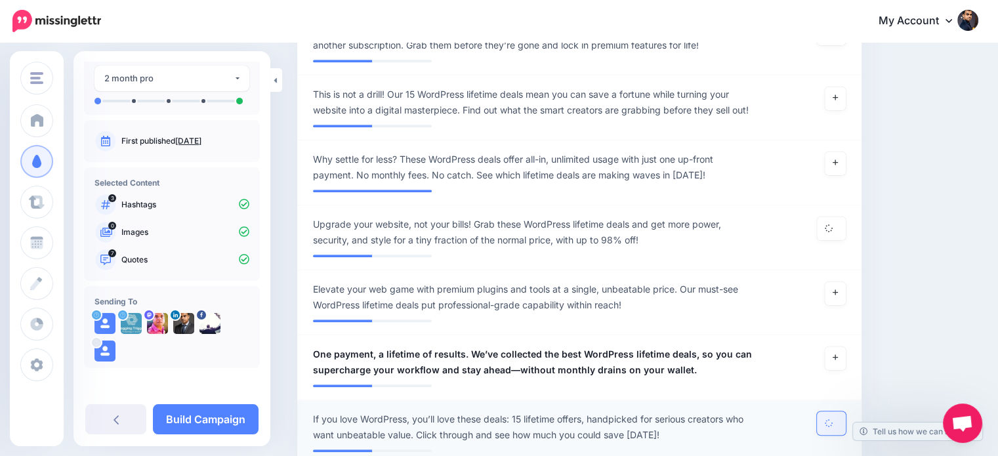
scroll to position [1077, 0]
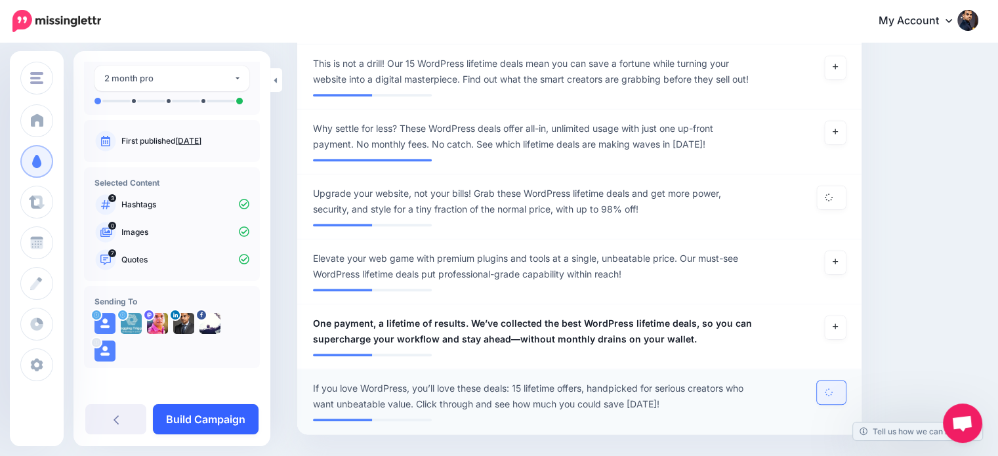
click at [240, 421] on link "Build Campaign" at bounding box center [206, 419] width 106 height 30
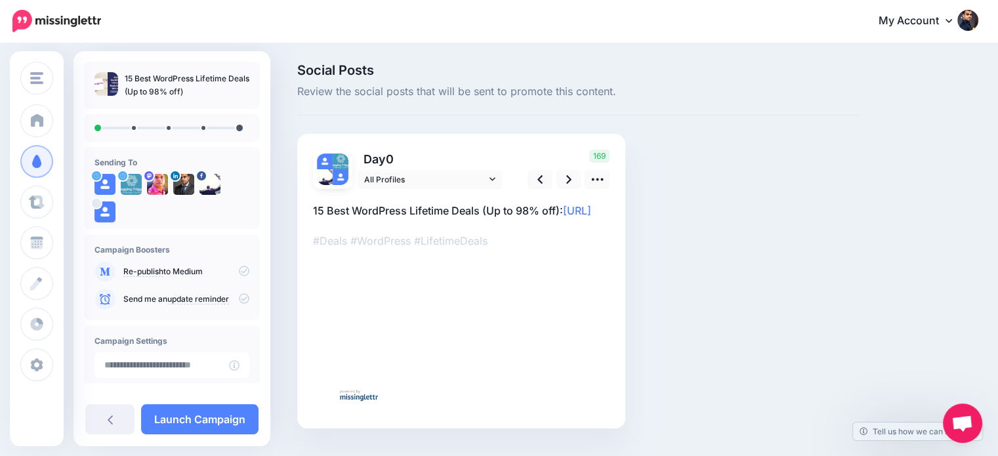
scroll to position [121, 0]
drag, startPoint x: 0, startPoint y: 0, endPoint x: 722, endPoint y: 428, distance: 839.1
click at [722, 428] on div "Social Posts Review the social posts that will be sent to promote this content.…" at bounding box center [579, 266] width 584 height 404
click at [594, 178] on icon at bounding box center [598, 180] width 14 height 14
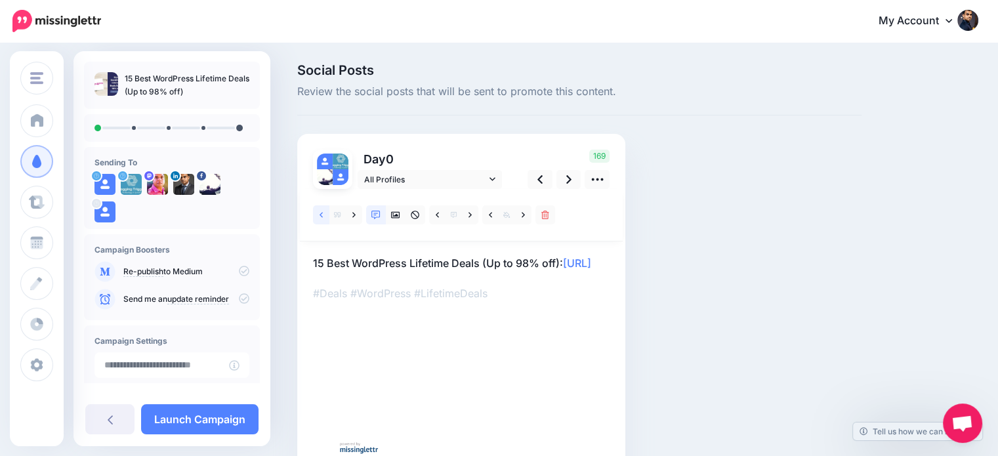
click at [320, 213] on icon at bounding box center [321, 215] width 3 height 9
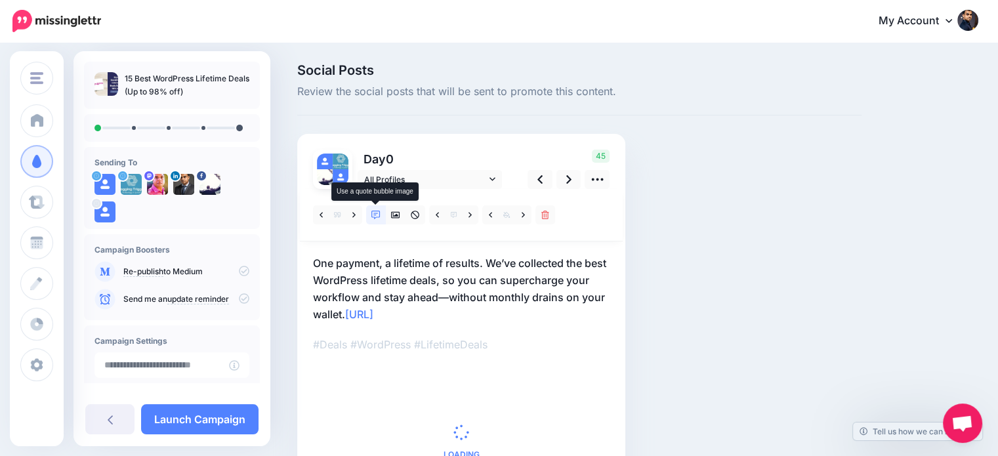
click at [375, 216] on icon at bounding box center [375, 215] width 9 height 9
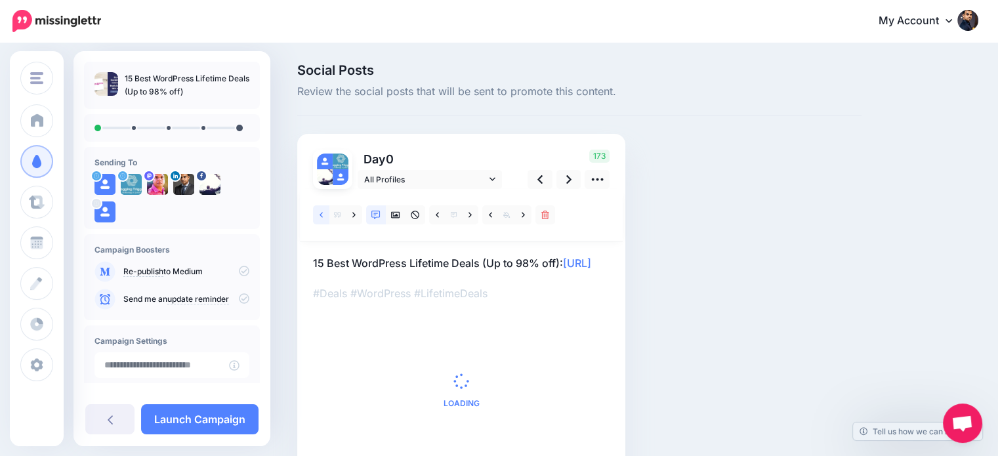
click at [320, 212] on icon at bounding box center [321, 215] width 3 height 9
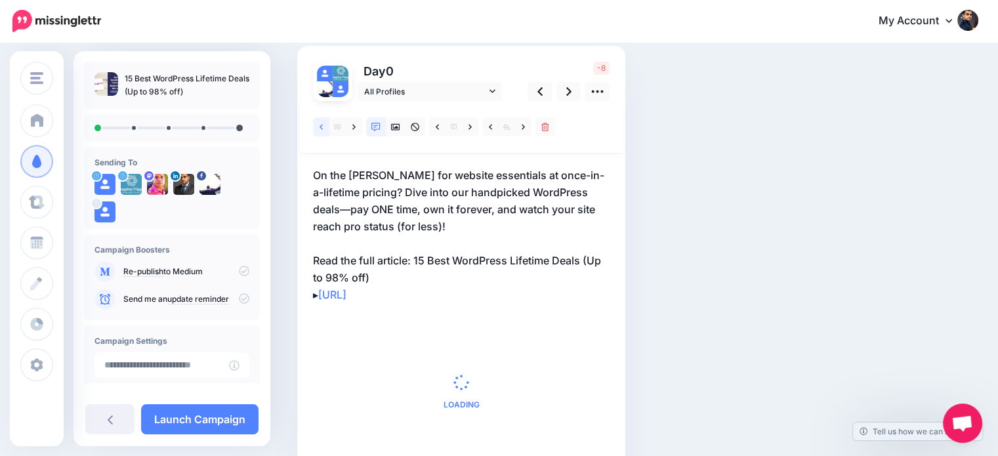
scroll to position [97, 0]
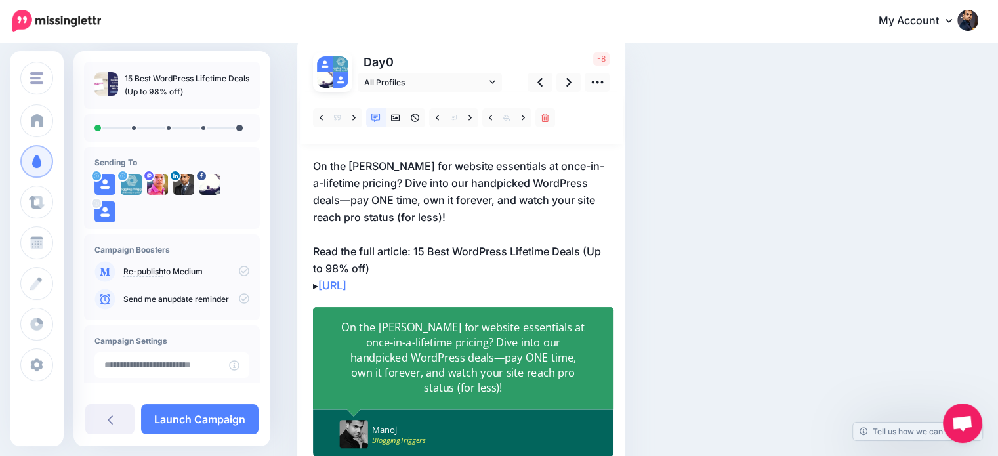
click at [541, 375] on div "On the hunt for website essentials at once-in-a-lifetime pricing? Dive into our…" at bounding box center [463, 357] width 245 height 75
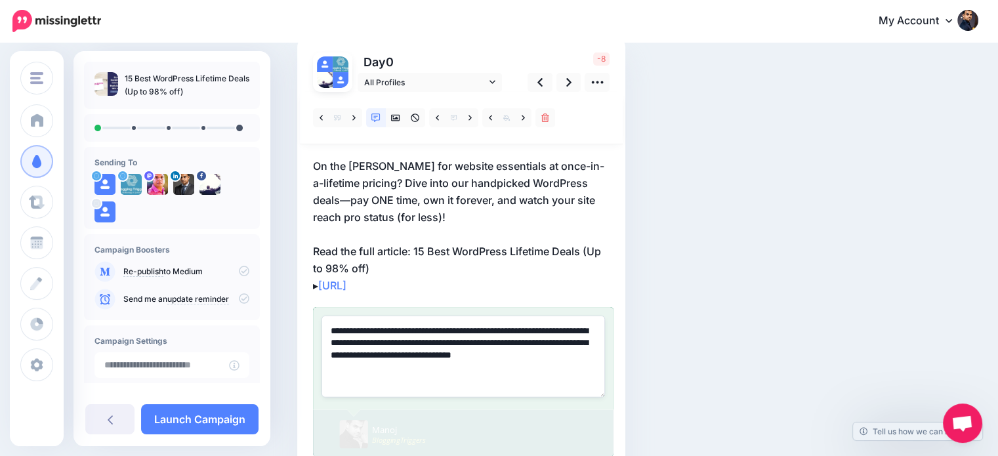
paste textarea
type textarea "**********"
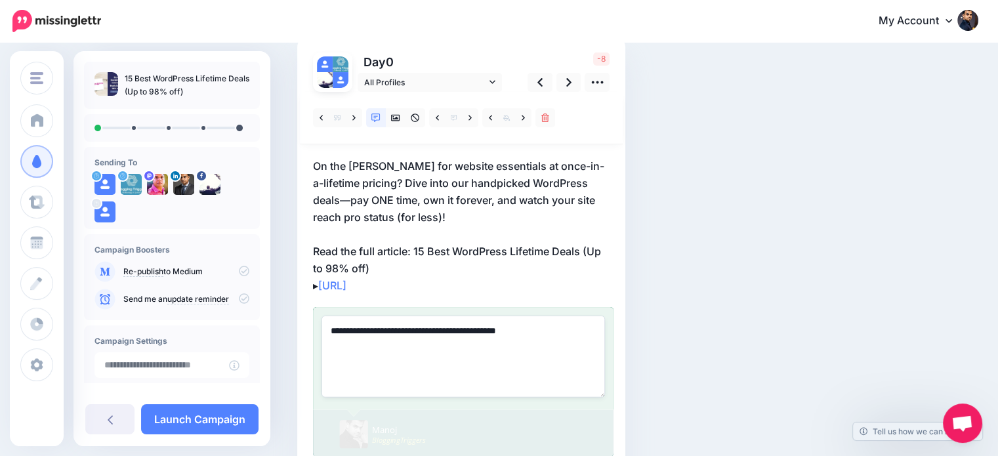
click at [762, 272] on div "Social Posts Review the social posts that will be sent to promote this content.…" at bounding box center [579, 240] width 584 height 546
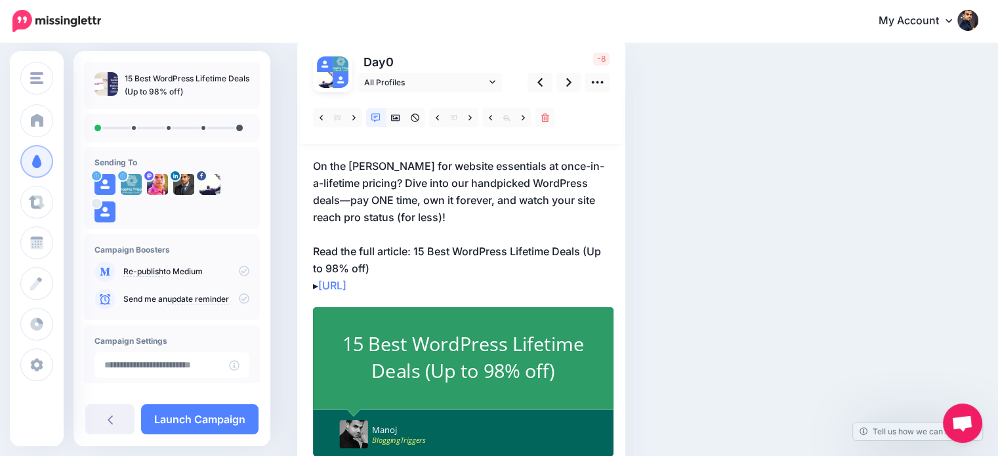
click at [413, 240] on p "On the hunt for website essentials at once-in-a-lifetime pricing? Dive into our…" at bounding box center [461, 225] width 297 height 136
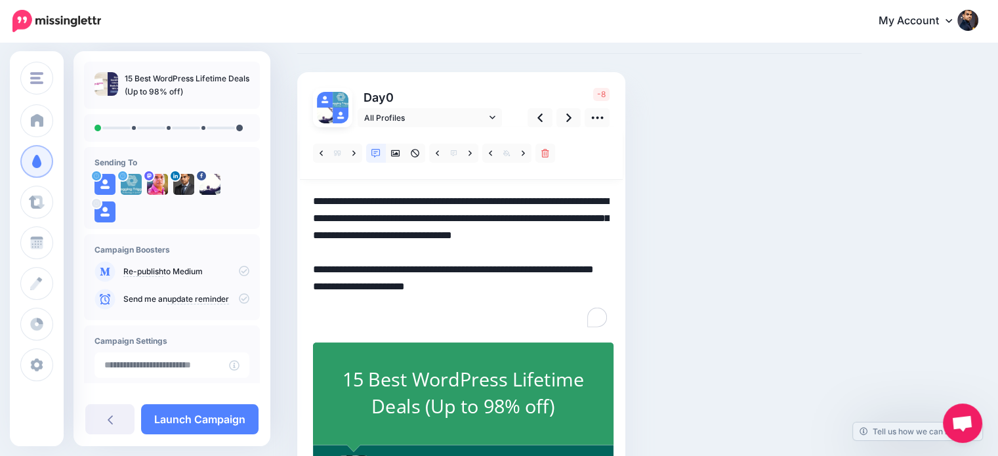
scroll to position [0, 0]
drag, startPoint x: 414, startPoint y: 278, endPoint x: 437, endPoint y: 301, distance: 32.9
click at [437, 301] on textarea "**********" at bounding box center [461, 261] width 297 height 136
drag, startPoint x: 417, startPoint y: 282, endPoint x: 440, endPoint y: 296, distance: 27.1
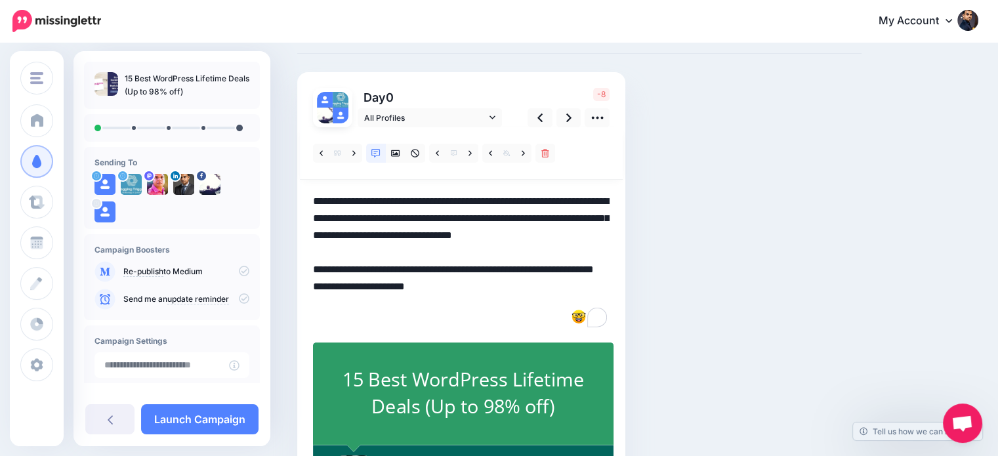
click at [440, 296] on textarea "**********" at bounding box center [461, 261] width 297 height 136
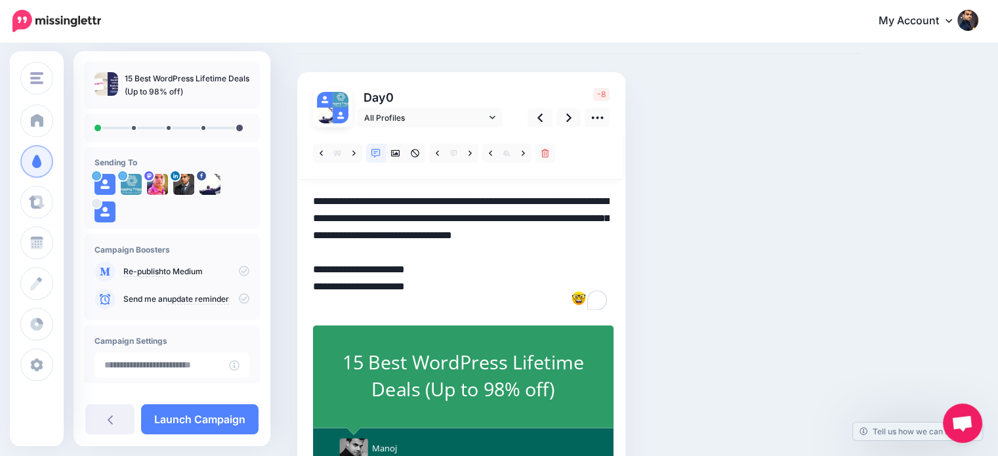
click at [326, 298] on textarea "**********" at bounding box center [461, 252] width 297 height 119
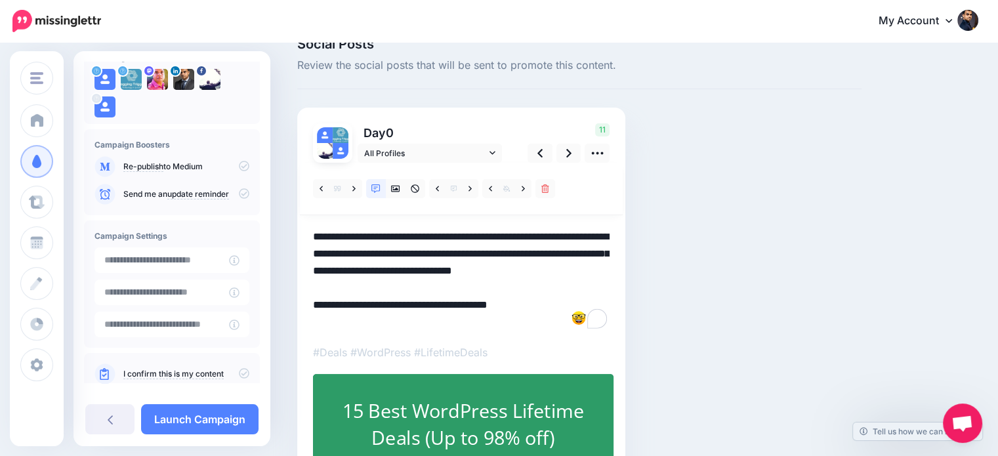
scroll to position [132, 0]
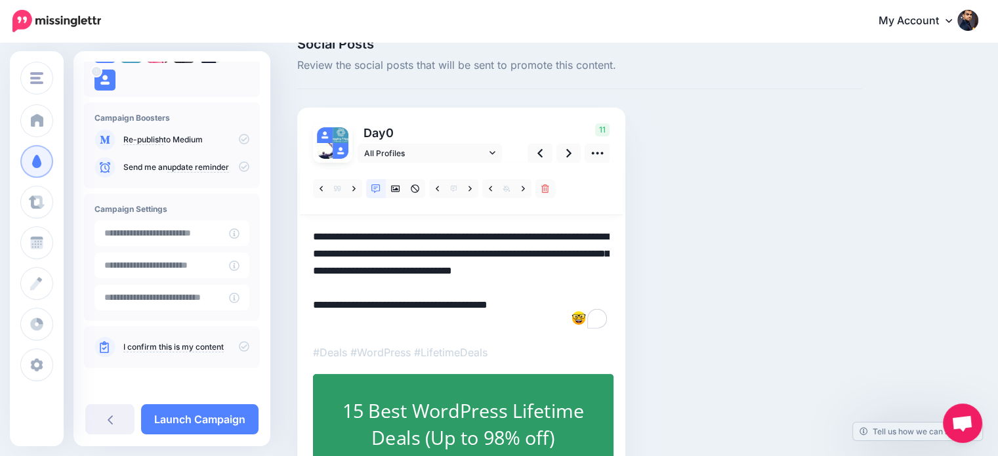
type textarea "**********"
click at [239, 343] on icon at bounding box center [244, 346] width 10 height 10
click at [564, 156] on link at bounding box center [568, 153] width 25 height 19
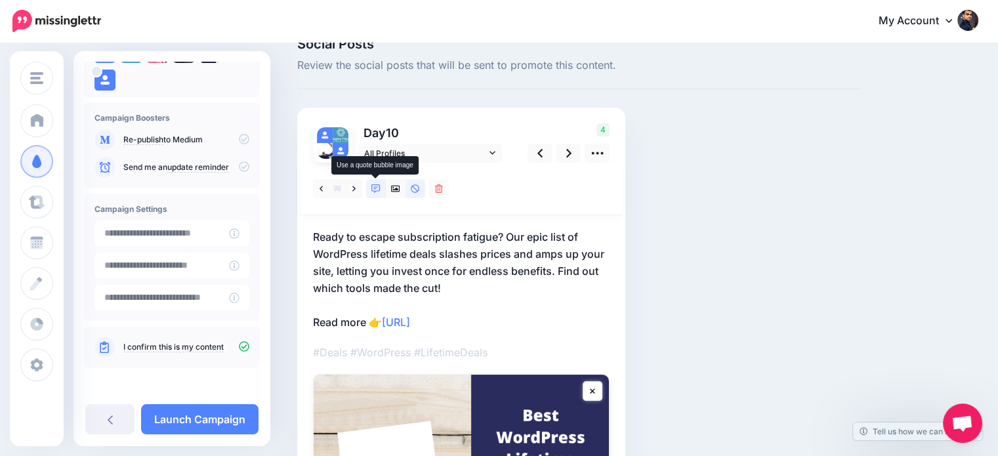
click at [369, 186] on link at bounding box center [376, 188] width 20 height 19
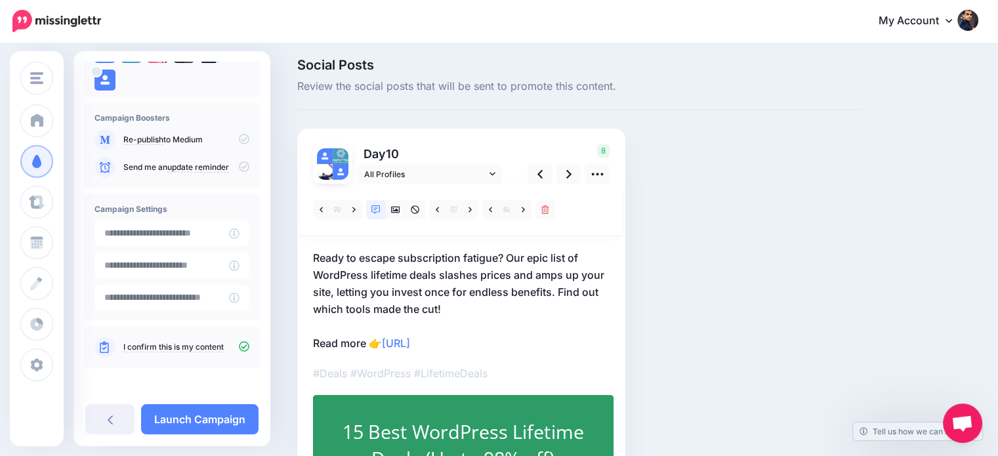
scroll to position [26, 0]
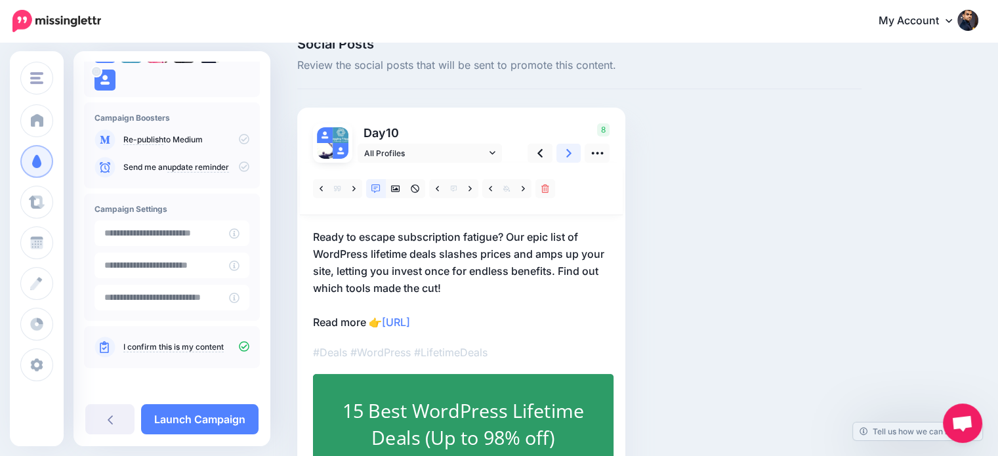
click at [570, 153] on icon at bounding box center [568, 153] width 5 height 9
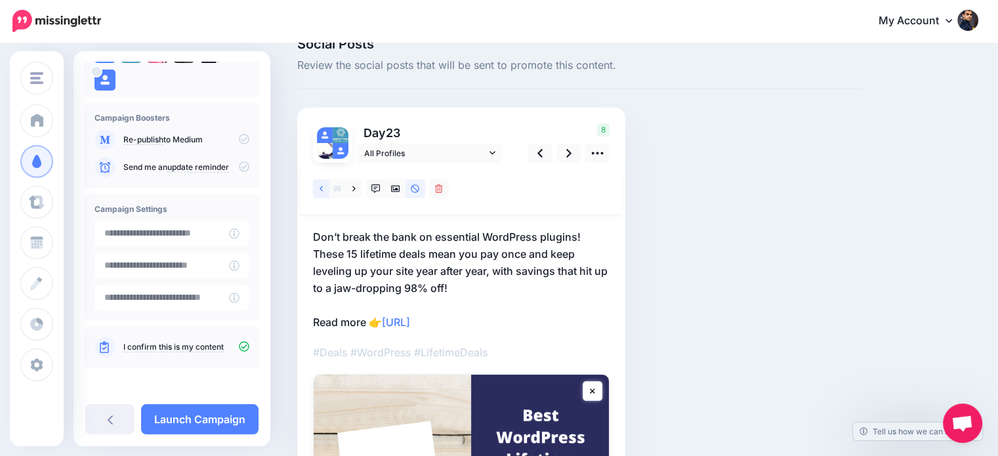
click at [318, 184] on link at bounding box center [321, 188] width 16 height 19
click at [315, 184] on link at bounding box center [321, 188] width 16 height 19
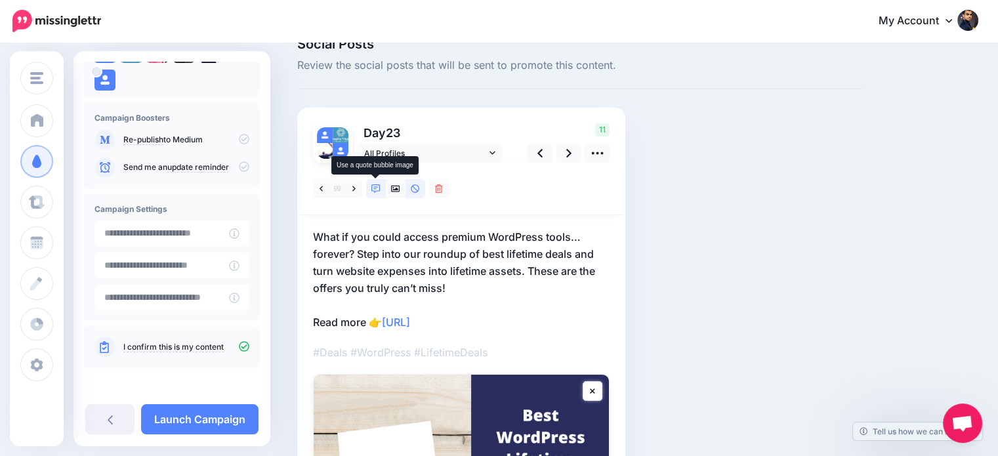
click at [377, 189] on icon at bounding box center [375, 188] width 9 height 9
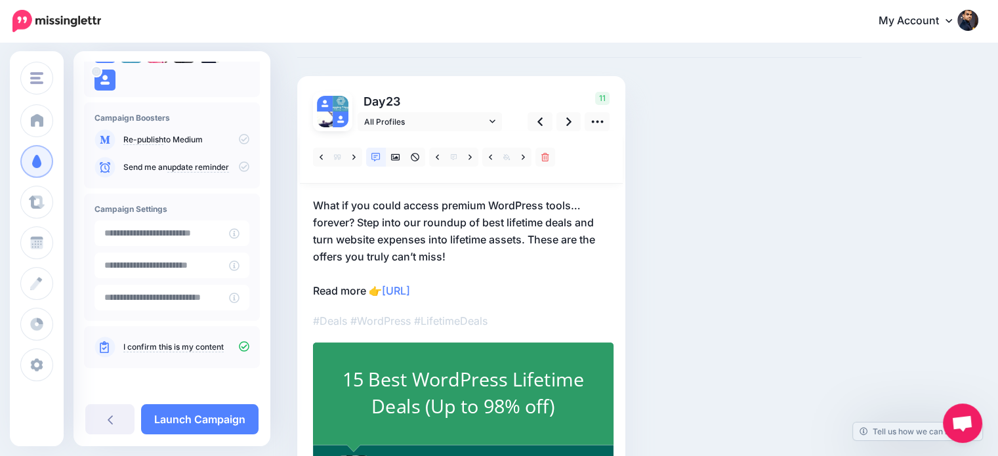
scroll to position [56, 0]
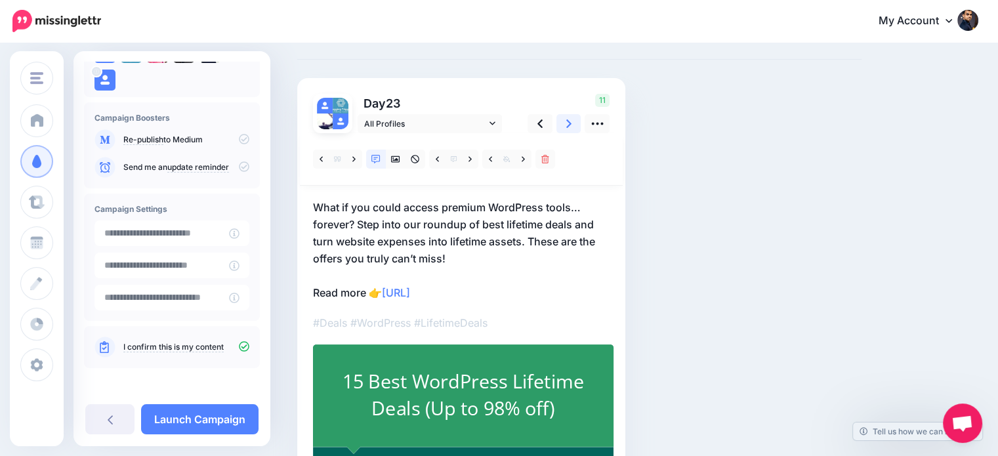
click at [566, 122] on icon at bounding box center [568, 124] width 5 height 14
click at [354, 155] on icon at bounding box center [353, 159] width 3 height 9
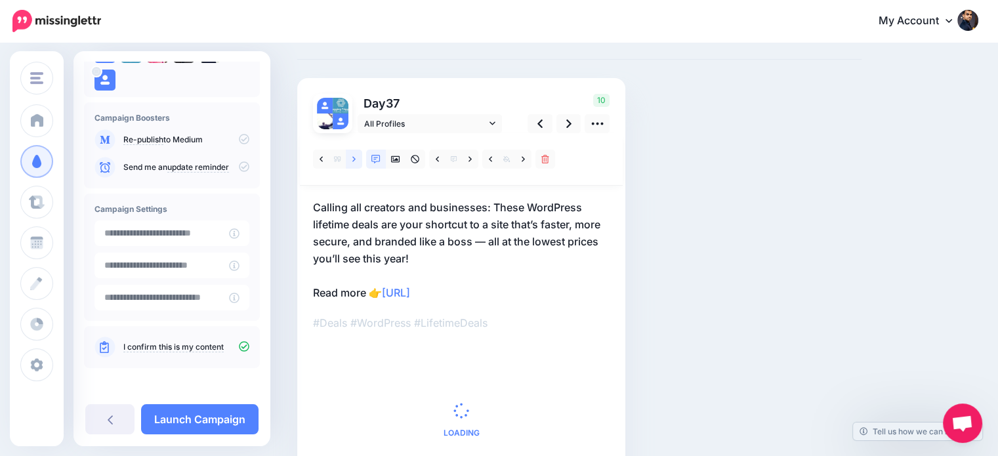
click at [352, 159] on link at bounding box center [354, 159] width 16 height 19
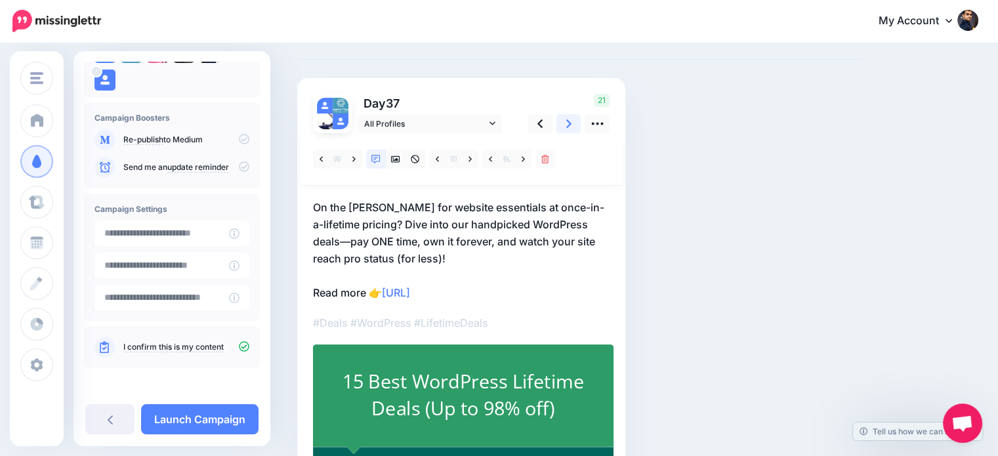
click at [567, 124] on icon at bounding box center [568, 124] width 5 height 14
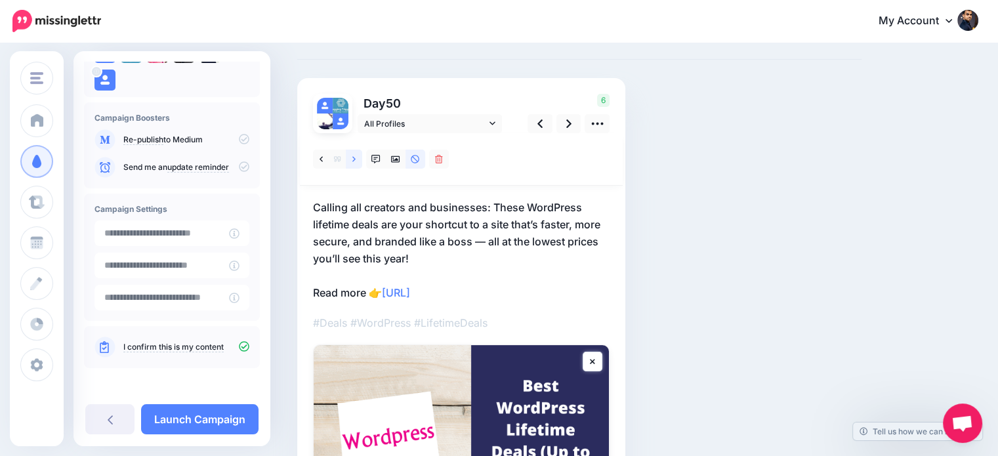
click at [352, 159] on icon at bounding box center [353, 159] width 3 height 9
click at [571, 117] on icon at bounding box center [568, 124] width 5 height 14
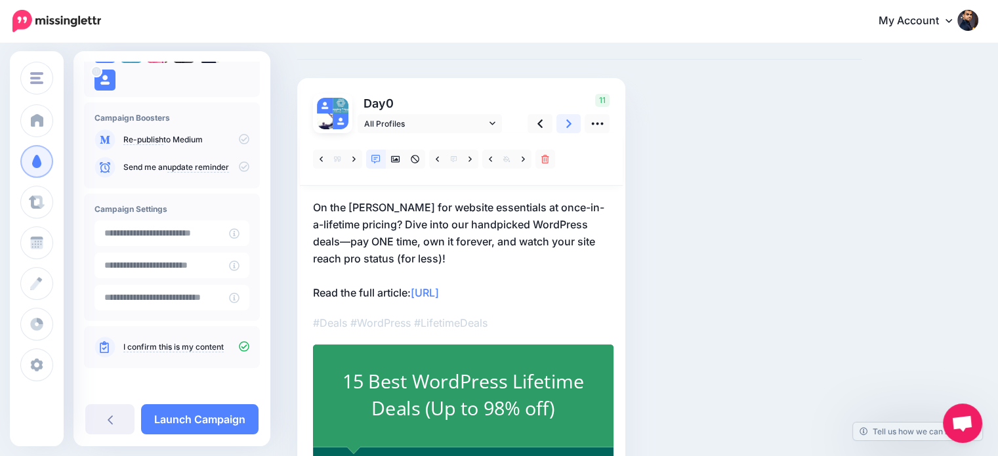
click at [566, 125] on icon at bounding box center [568, 124] width 5 height 14
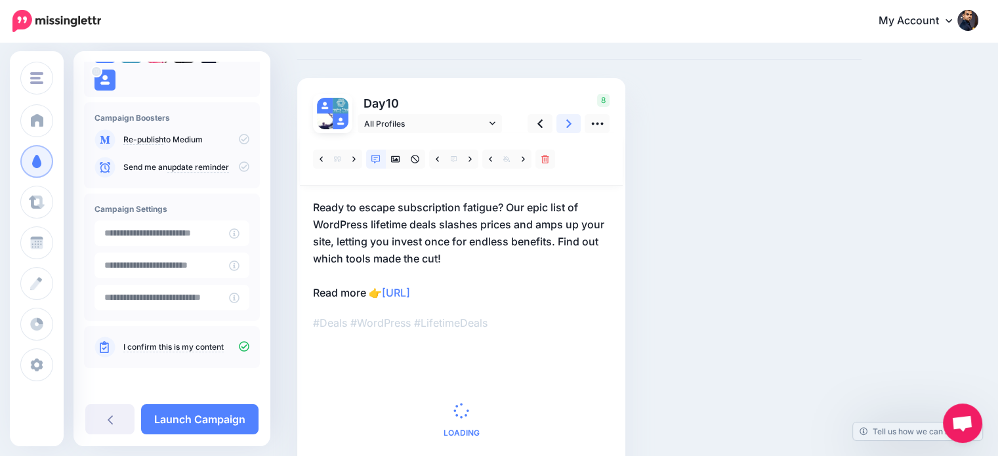
click at [566, 125] on icon at bounding box center [568, 124] width 5 height 14
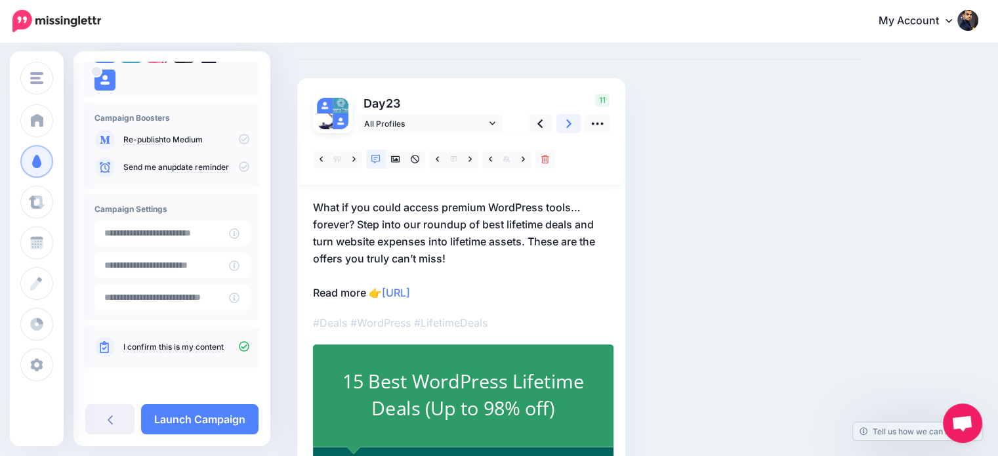
click at [566, 125] on icon at bounding box center [568, 124] width 5 height 14
click at [352, 157] on link at bounding box center [354, 159] width 16 height 19
click at [568, 125] on icon at bounding box center [568, 123] width 5 height 9
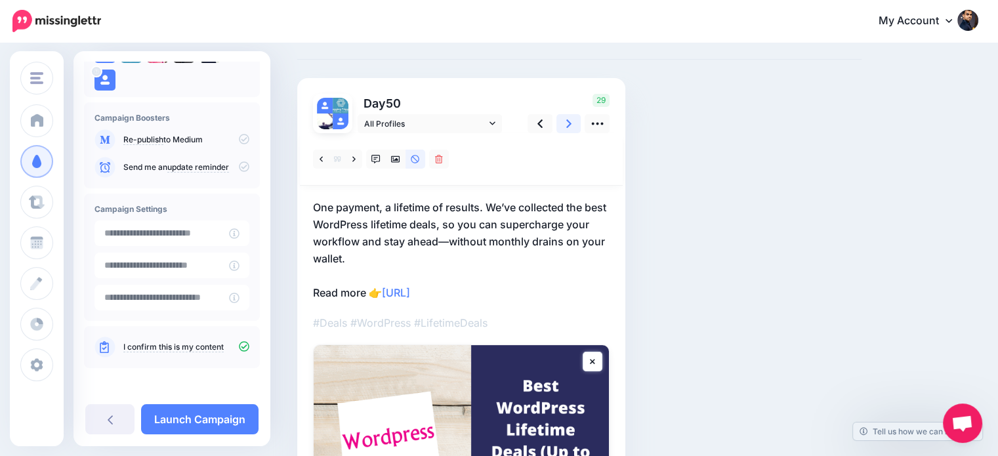
click at [568, 125] on icon at bounding box center [568, 123] width 5 height 9
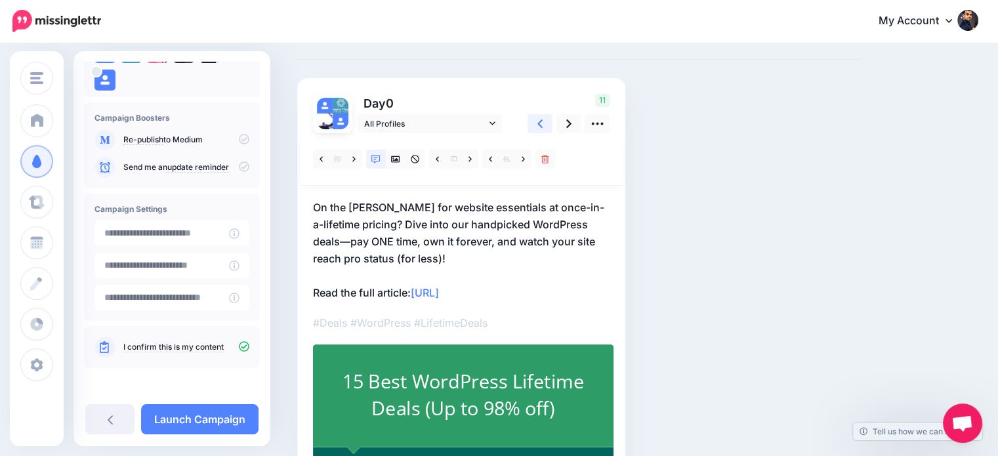
click at [538, 123] on icon at bounding box center [539, 123] width 5 height 9
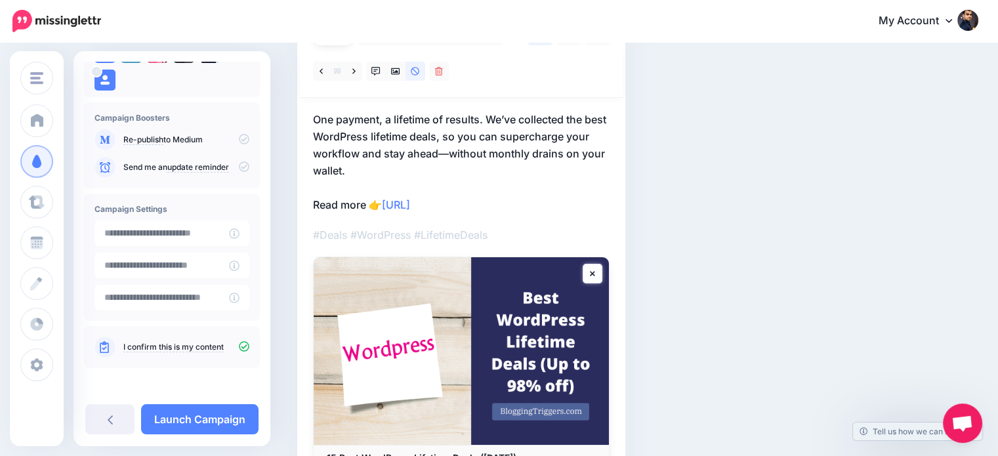
scroll to position [117, 0]
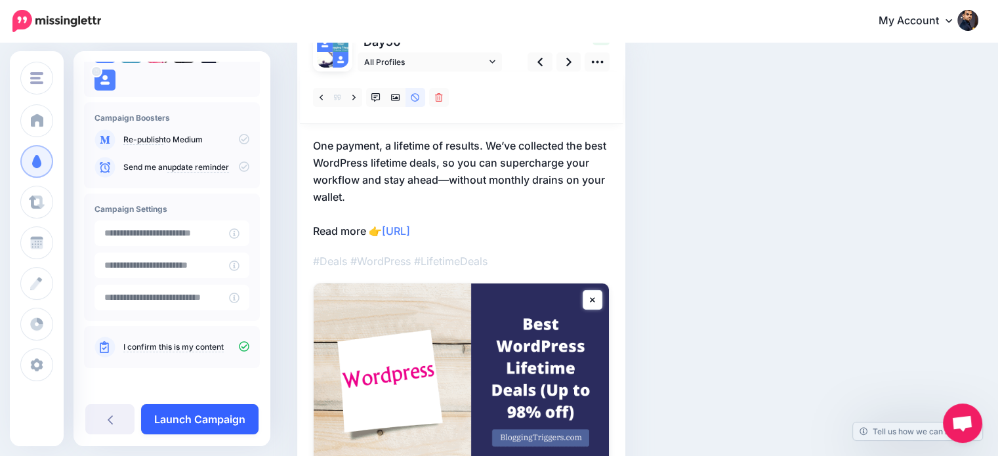
click at [230, 419] on link "Launch Campaign" at bounding box center [199, 419] width 117 height 30
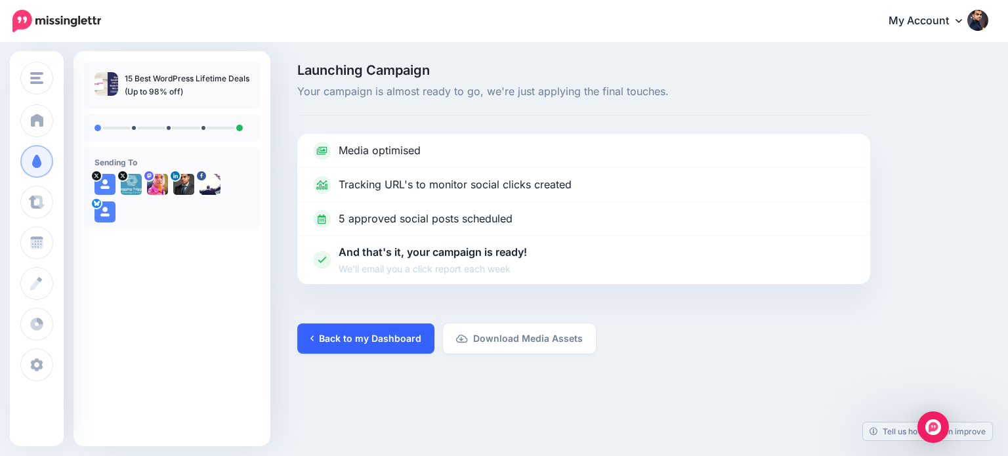
click at [369, 336] on link "Back to my Dashboard" at bounding box center [365, 339] width 137 height 30
